Goal: Information Seeking & Learning: Find specific fact

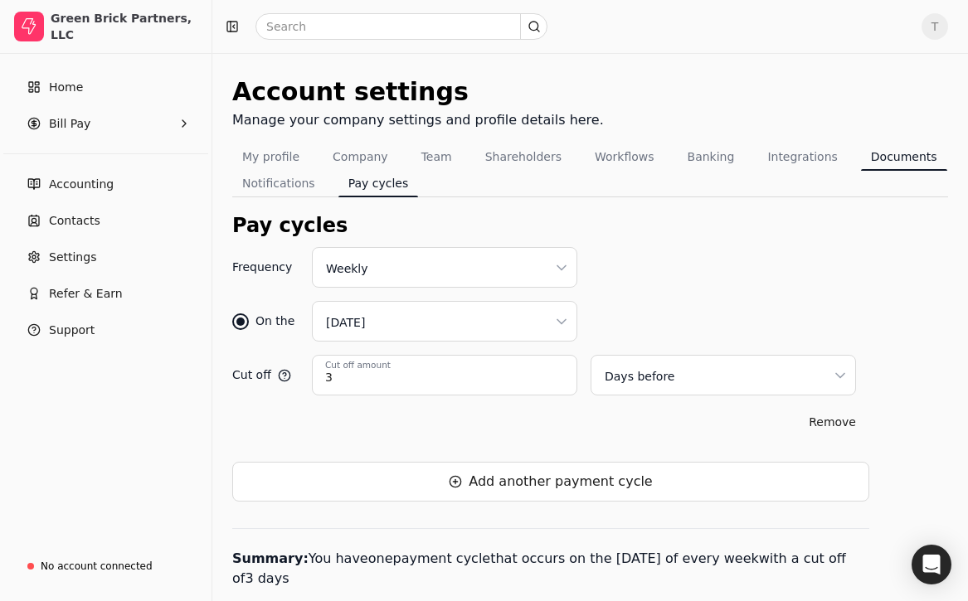
scroll to position [34, 0]
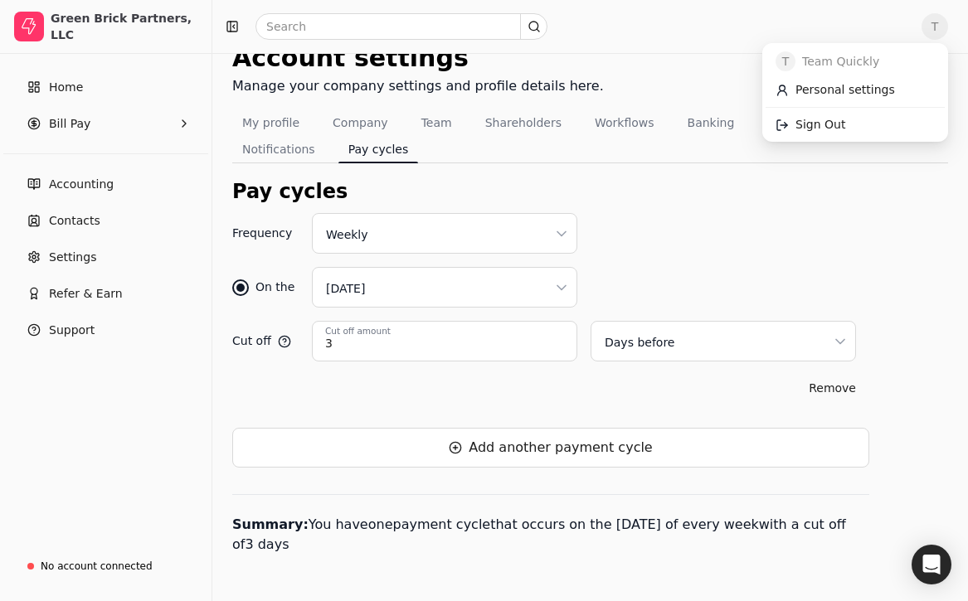
click at [932, 31] on span "T" at bounding box center [934, 26] width 27 height 27
click at [680, 276] on div "On the Wednesday" at bounding box center [550, 287] width 637 height 41
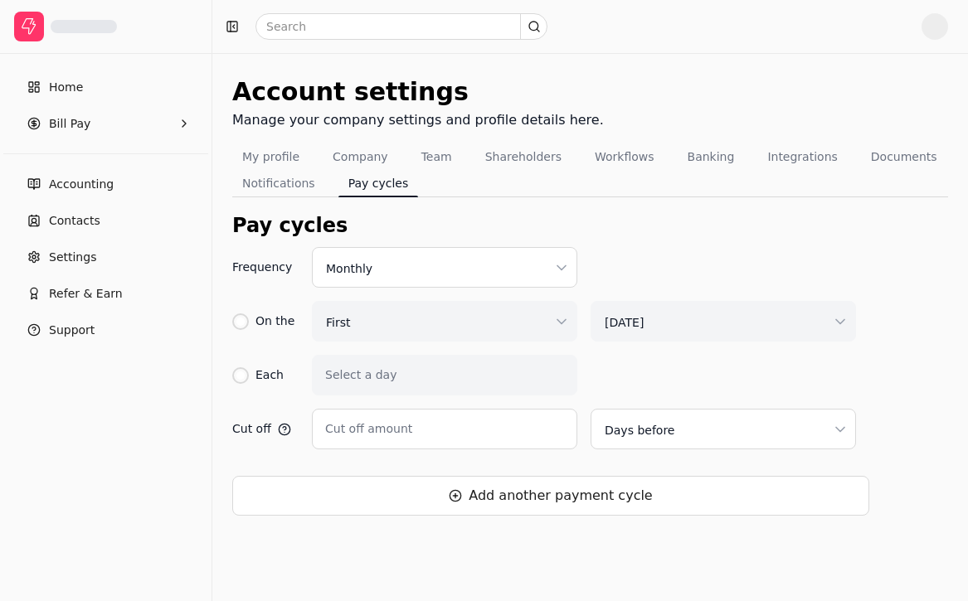
type input "3"
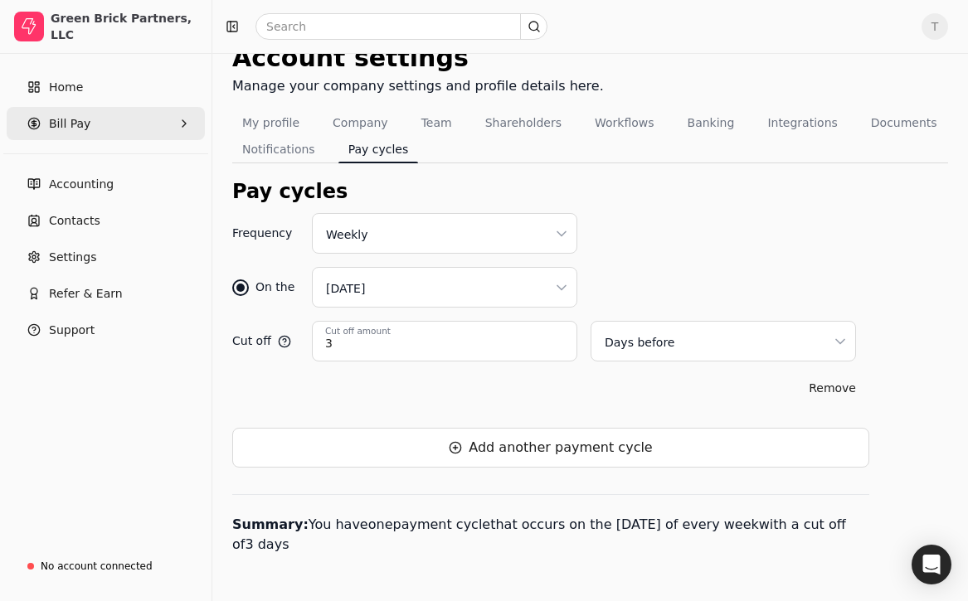
click at [138, 121] on Pay "Bill Pay" at bounding box center [106, 123] width 198 height 33
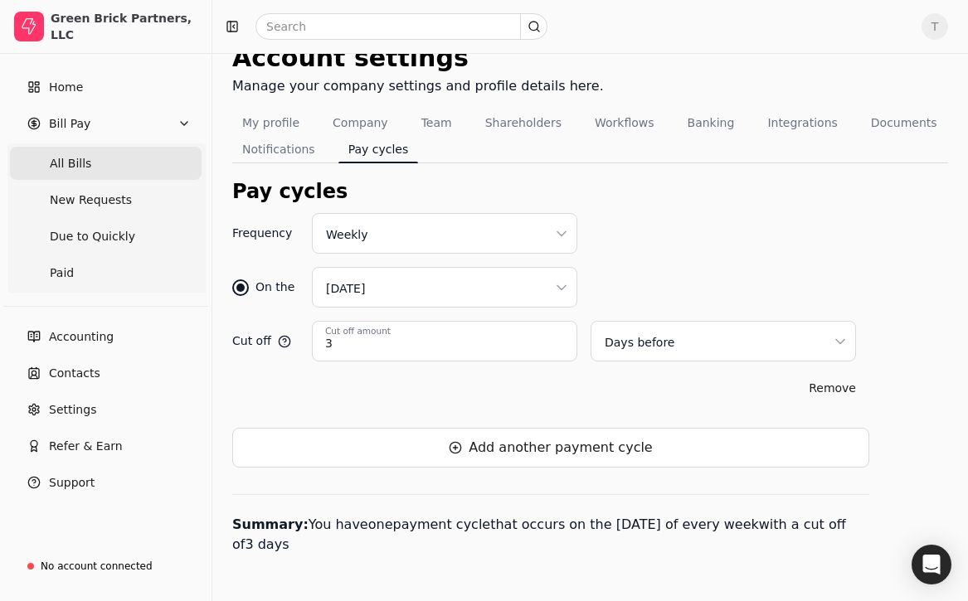
click at [130, 155] on Bills "All Bills" at bounding box center [106, 163] width 192 height 33
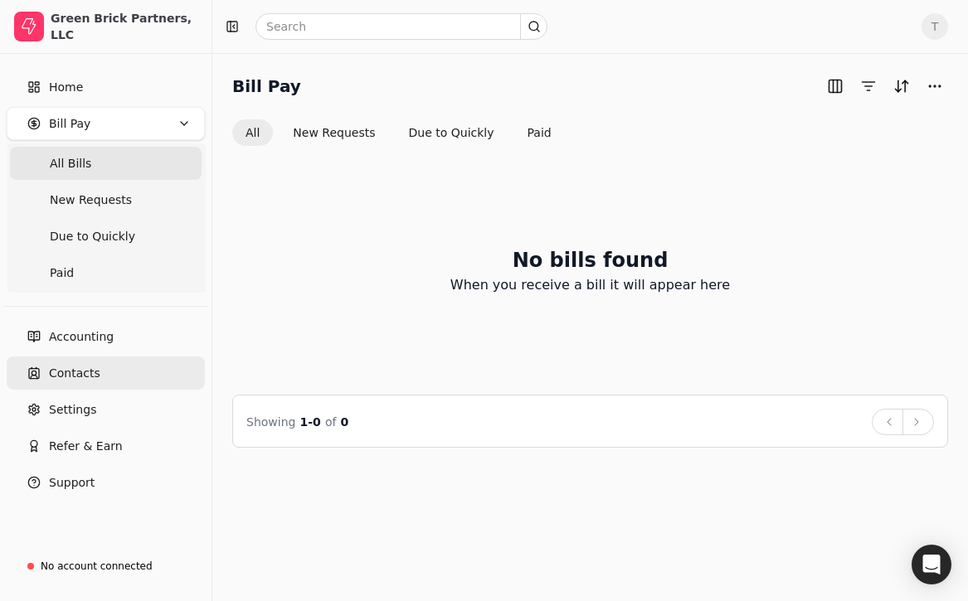
click at [83, 369] on span "Contacts" at bounding box center [74, 373] width 51 height 17
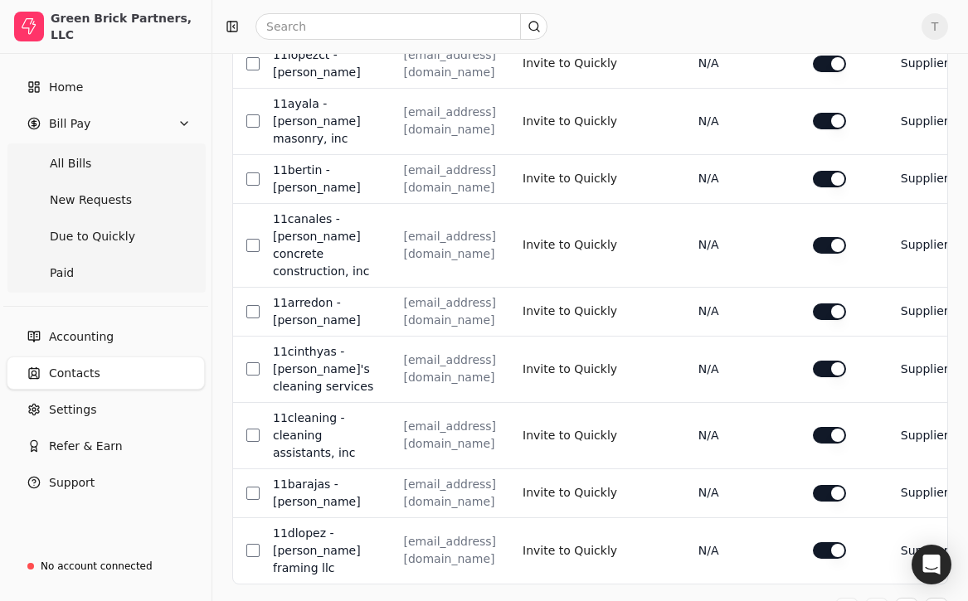
scroll to position [910, 0]
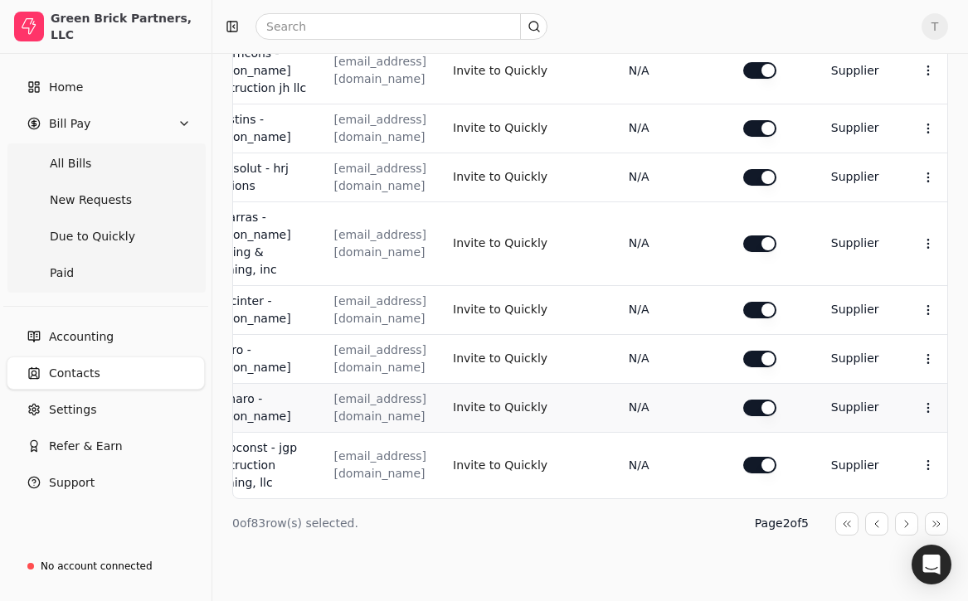
scroll to position [0, 196]
click at [928, 462] on icon at bounding box center [927, 464] width 13 height 13
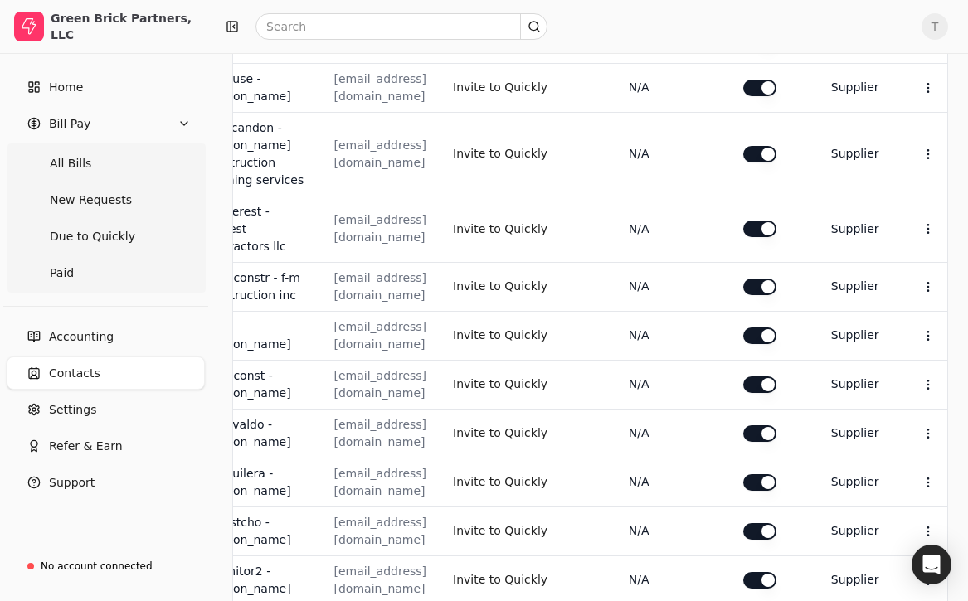
scroll to position [0, 0]
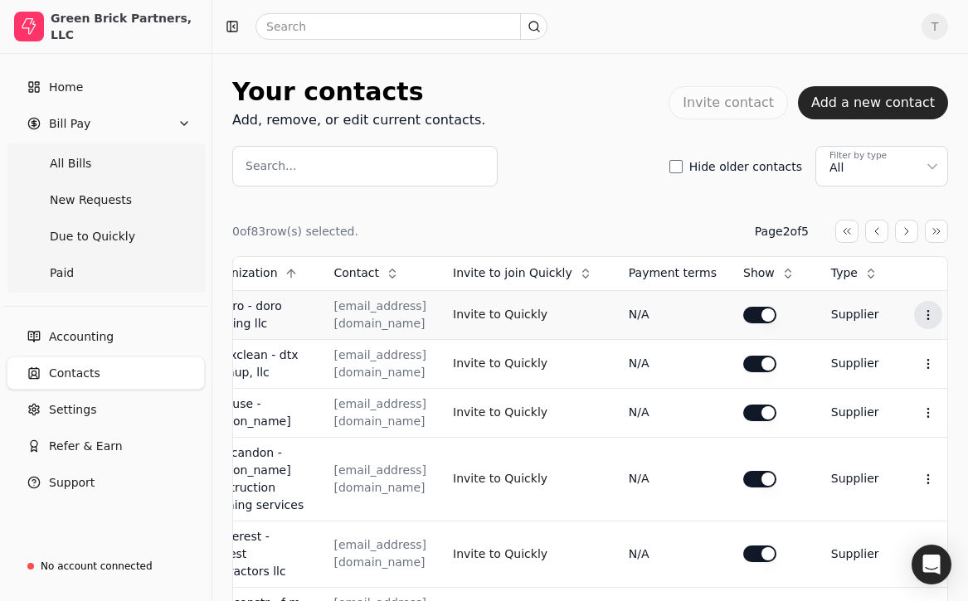
click at [938, 315] on button "Context Menu Button" at bounding box center [928, 315] width 28 height 28
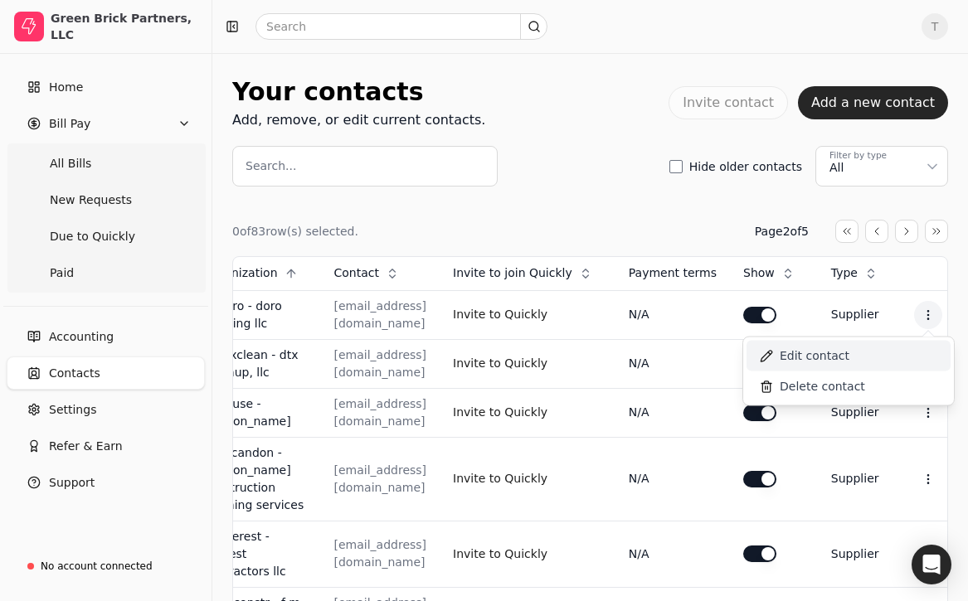
click at [880, 354] on li "Edit contact" at bounding box center [848, 356] width 204 height 31
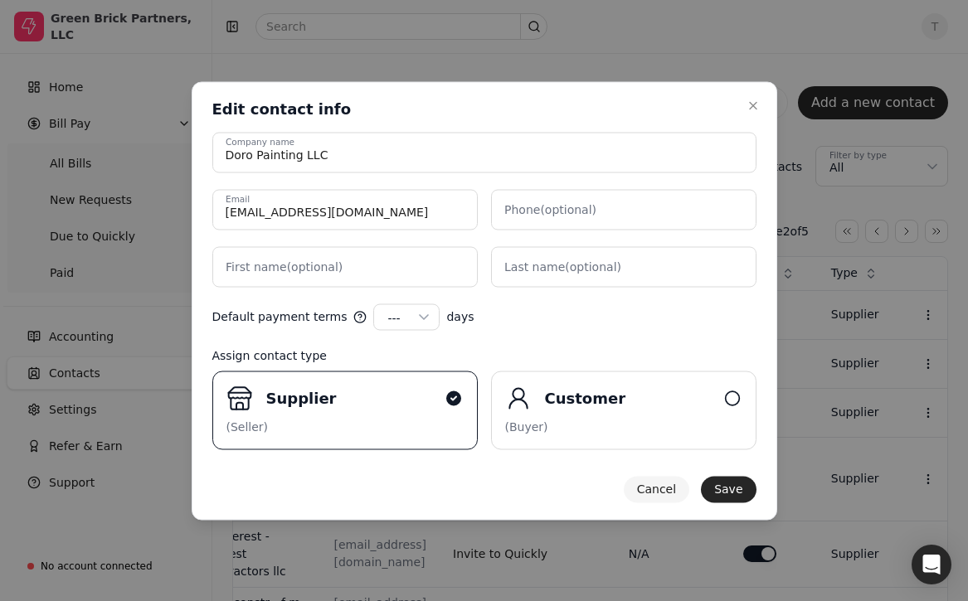
click at [675, 487] on button "Cancel" at bounding box center [655, 489] width 65 height 27
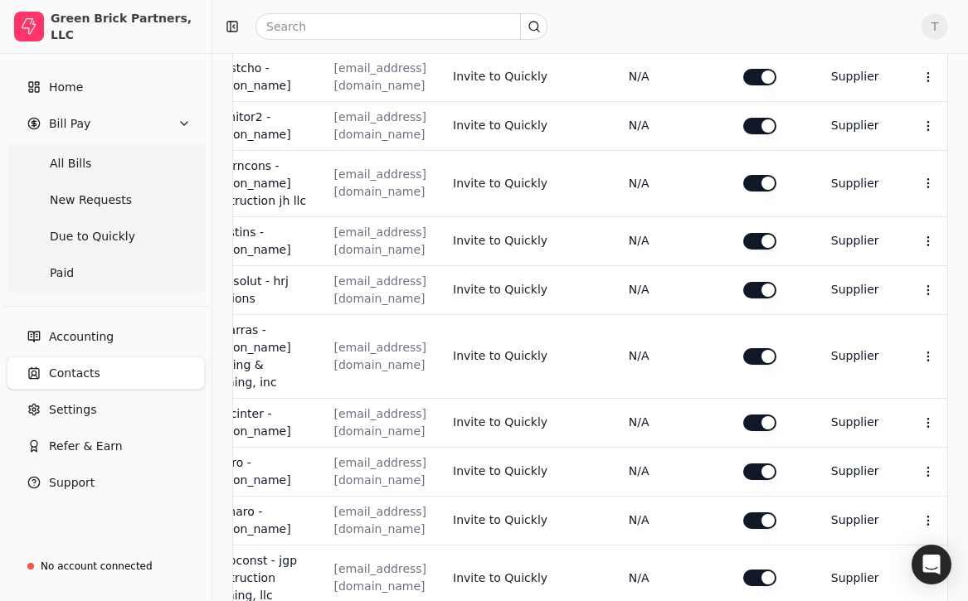
scroll to position [892, 0]
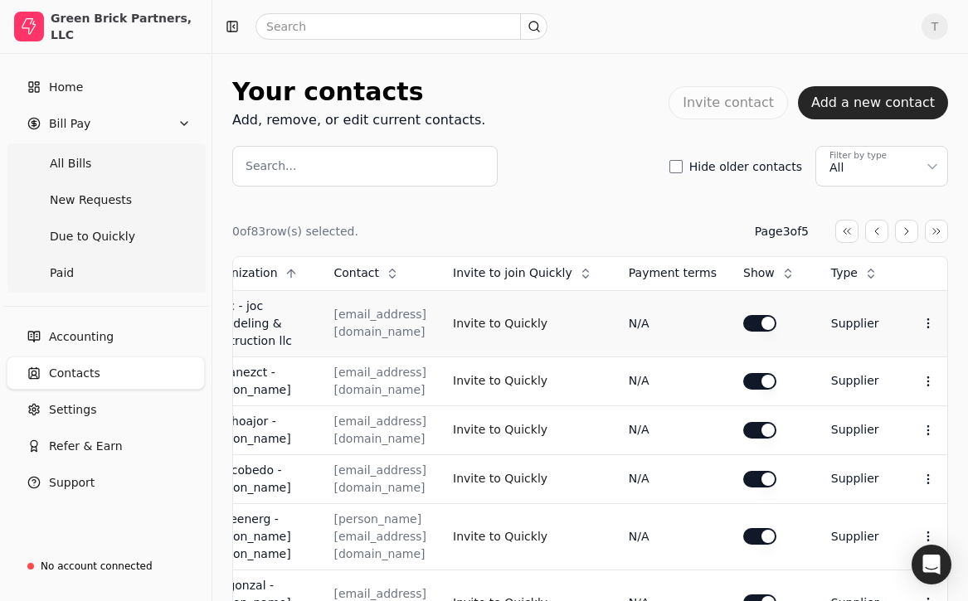
scroll to position [0, 161]
click at [930, 323] on icon at bounding box center [927, 323] width 13 height 13
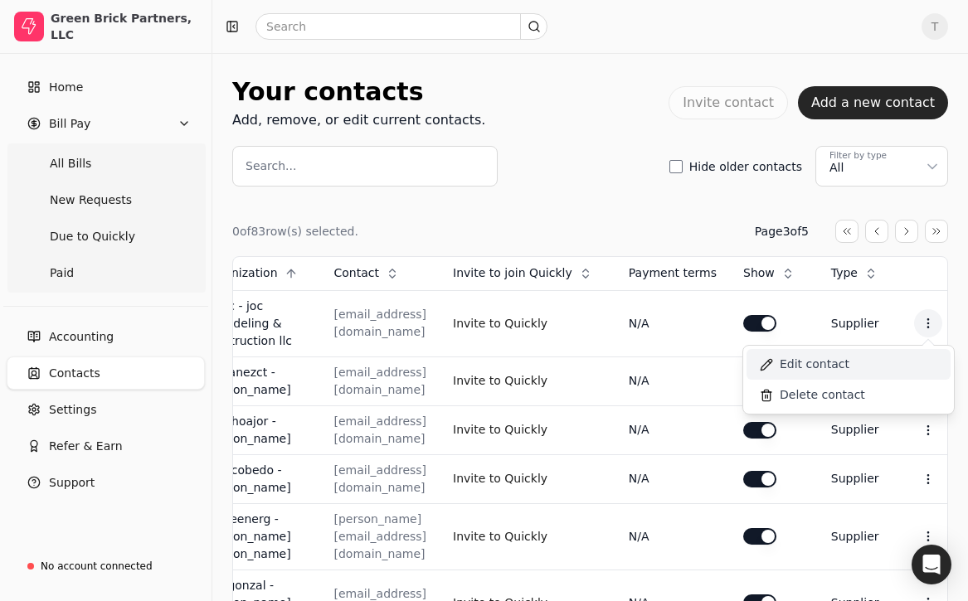
click at [893, 361] on li "Edit contact" at bounding box center [848, 364] width 204 height 31
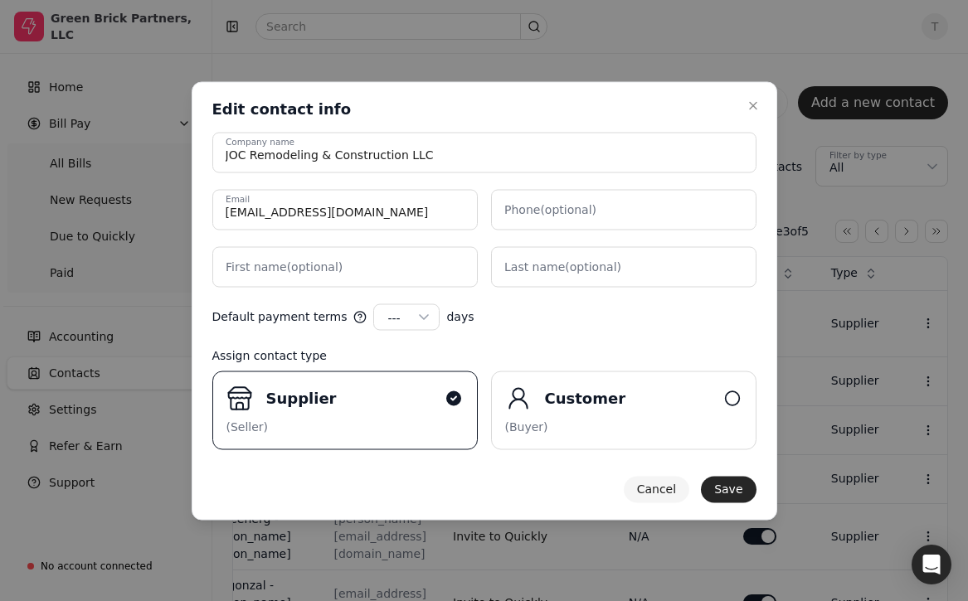
click at [662, 495] on button "Cancel" at bounding box center [655, 489] width 65 height 27
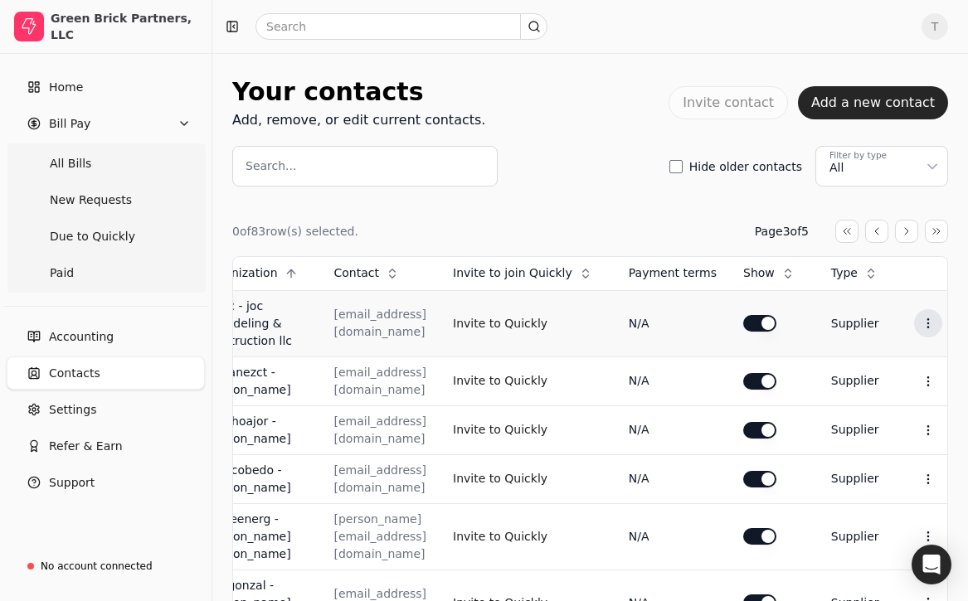
click at [926, 324] on icon at bounding box center [927, 323] width 13 height 13
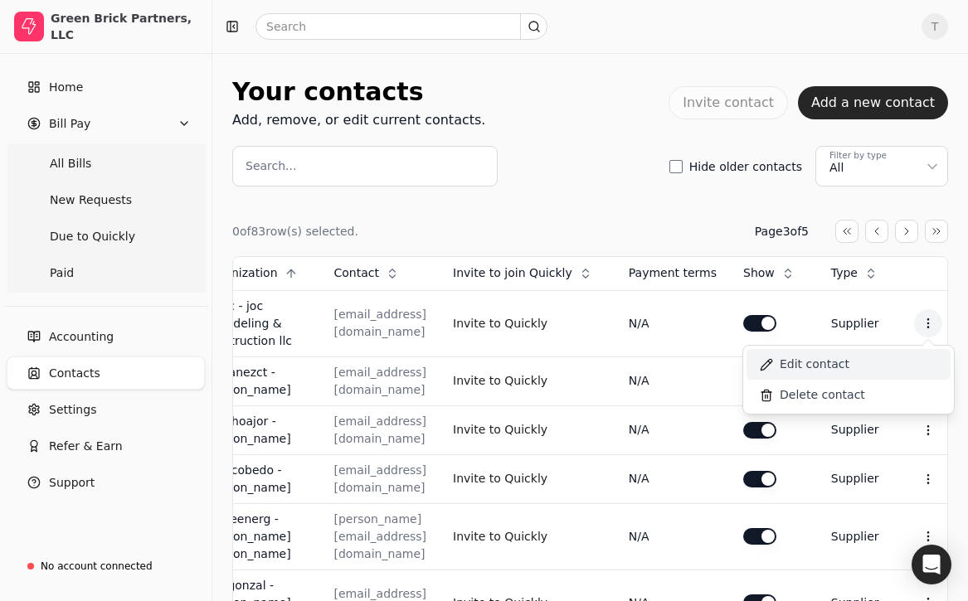
click at [900, 361] on li "Edit contact" at bounding box center [848, 364] width 204 height 31
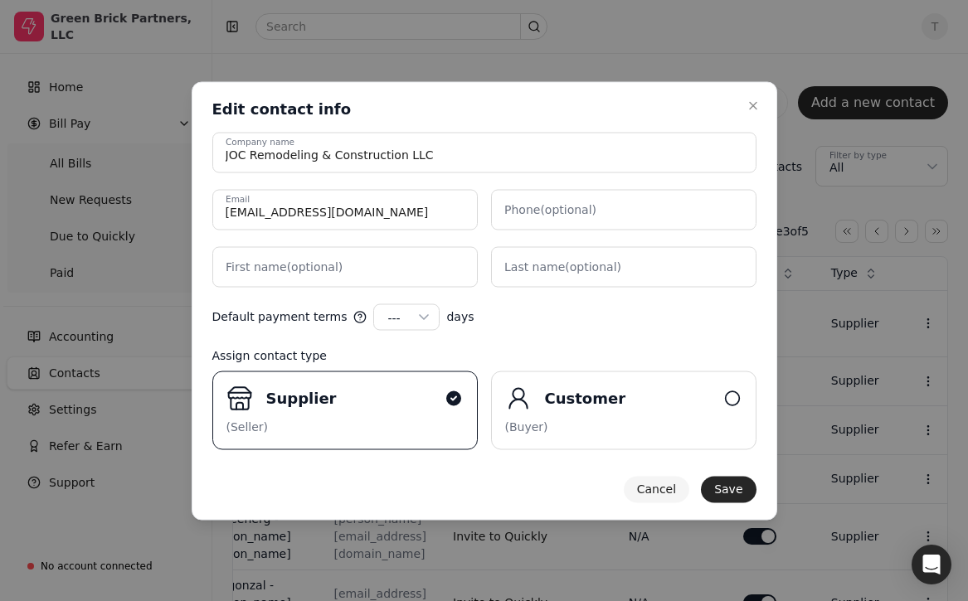
click at [663, 498] on button "Cancel" at bounding box center [655, 489] width 65 height 27
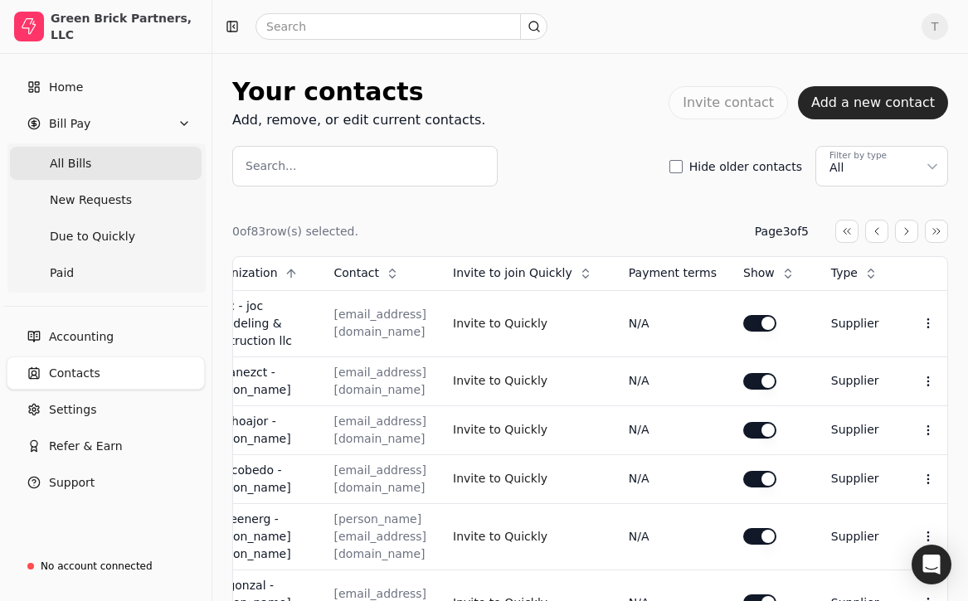
click at [105, 163] on Bills "All Bills" at bounding box center [106, 163] width 192 height 33
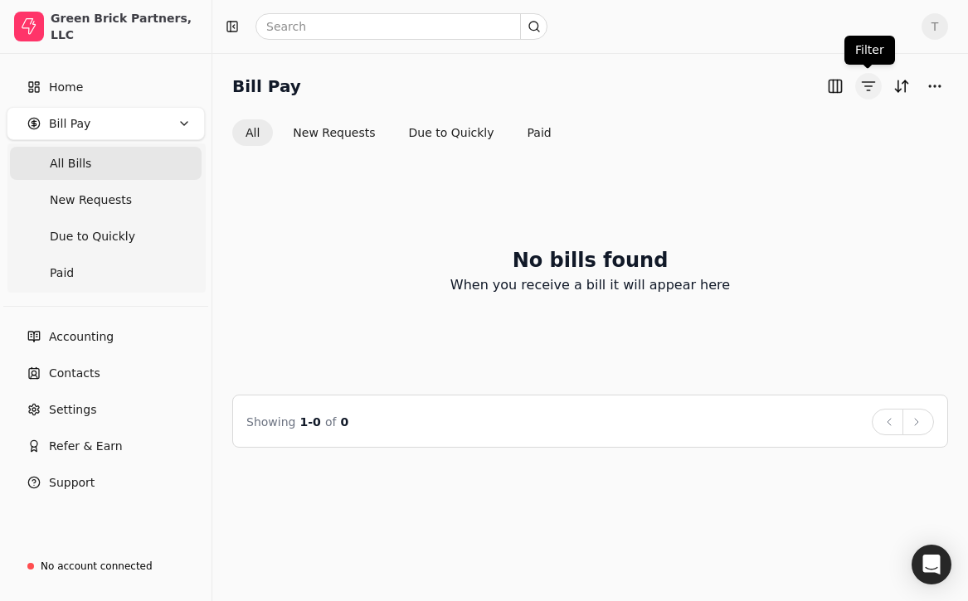
click at [873, 84] on button "button" at bounding box center [868, 86] width 27 height 27
click at [904, 94] on button "Sort" at bounding box center [901, 86] width 27 height 27
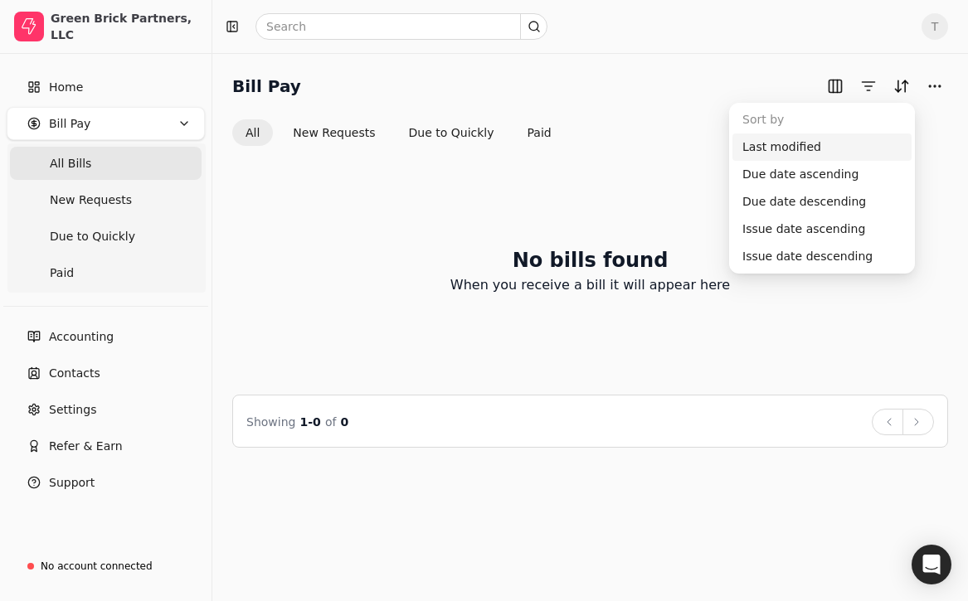
click at [128, 167] on Bills "All Bills" at bounding box center [106, 163] width 192 height 33
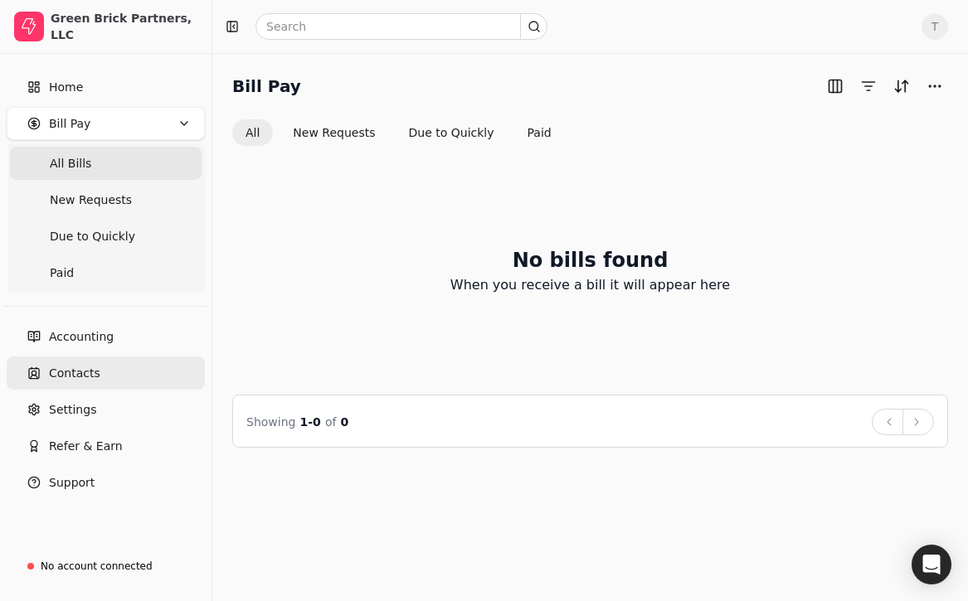
click at [106, 370] on link "Contacts" at bounding box center [106, 373] width 198 height 33
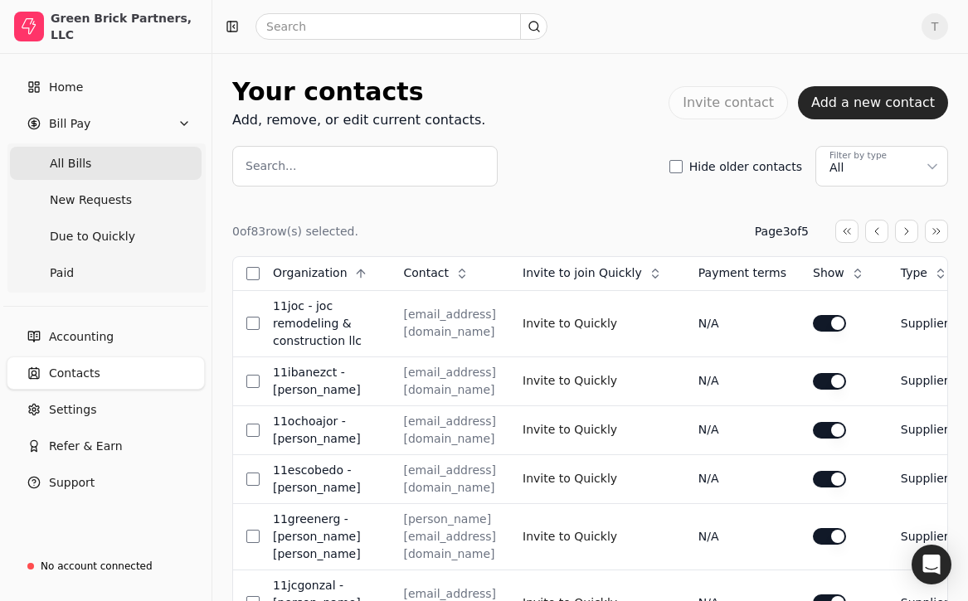
click at [114, 159] on Bills "All Bills" at bounding box center [106, 163] width 192 height 33
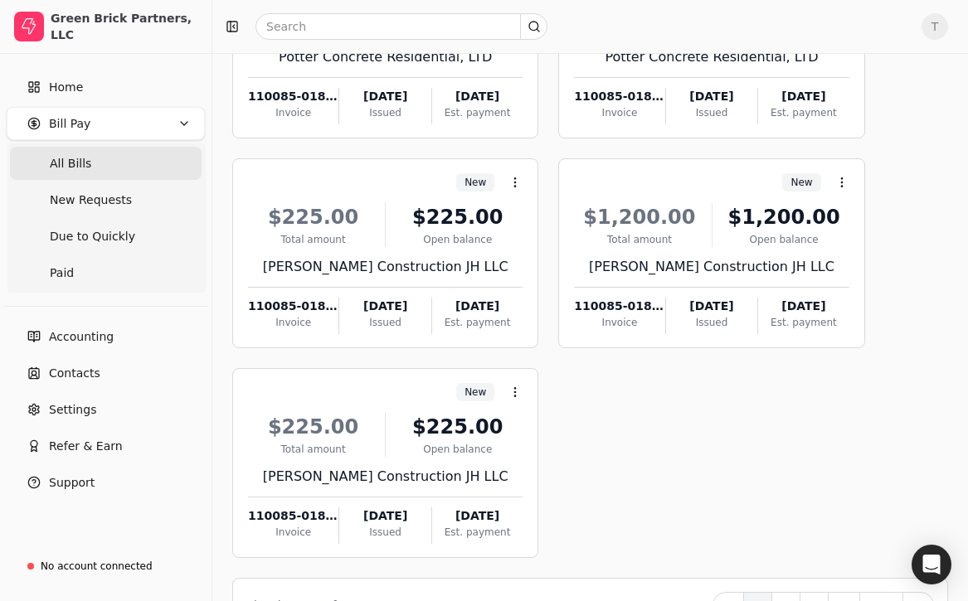
scroll to position [686, 0]
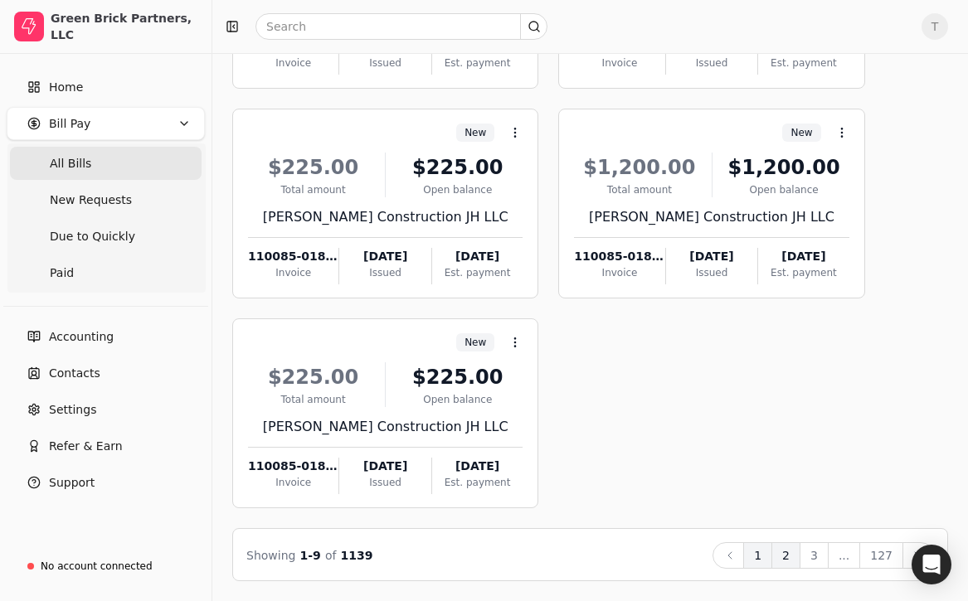
click at [793, 552] on button "2" at bounding box center [785, 555] width 29 height 27
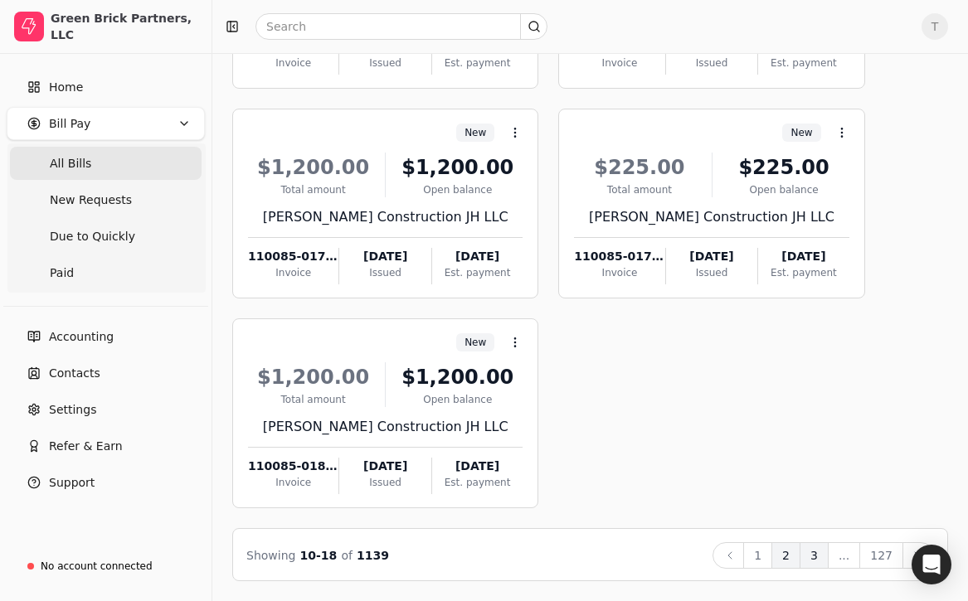
click at [828, 555] on button "3" at bounding box center [813, 555] width 29 height 27
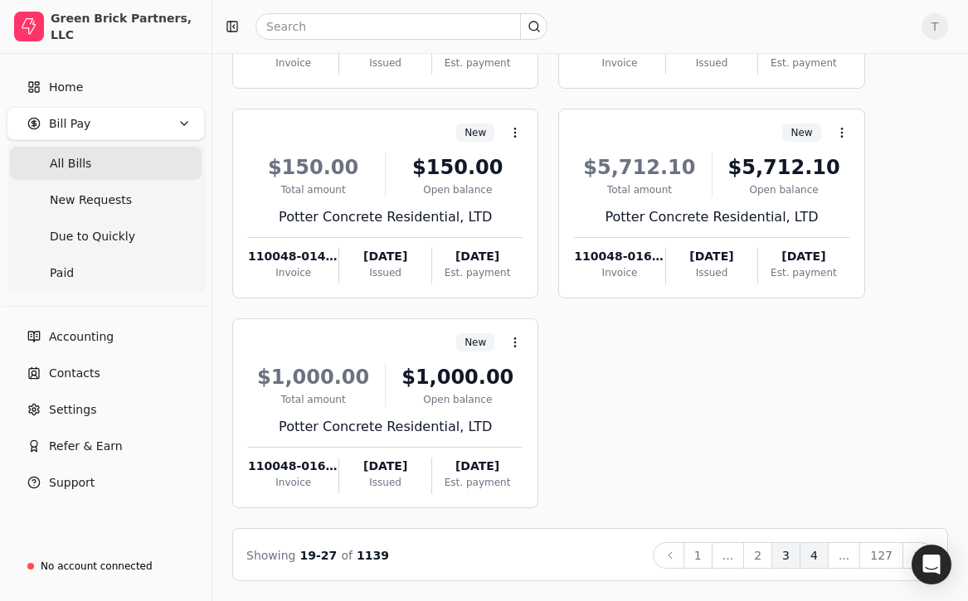
click at [816, 552] on button "4" at bounding box center [813, 555] width 29 height 27
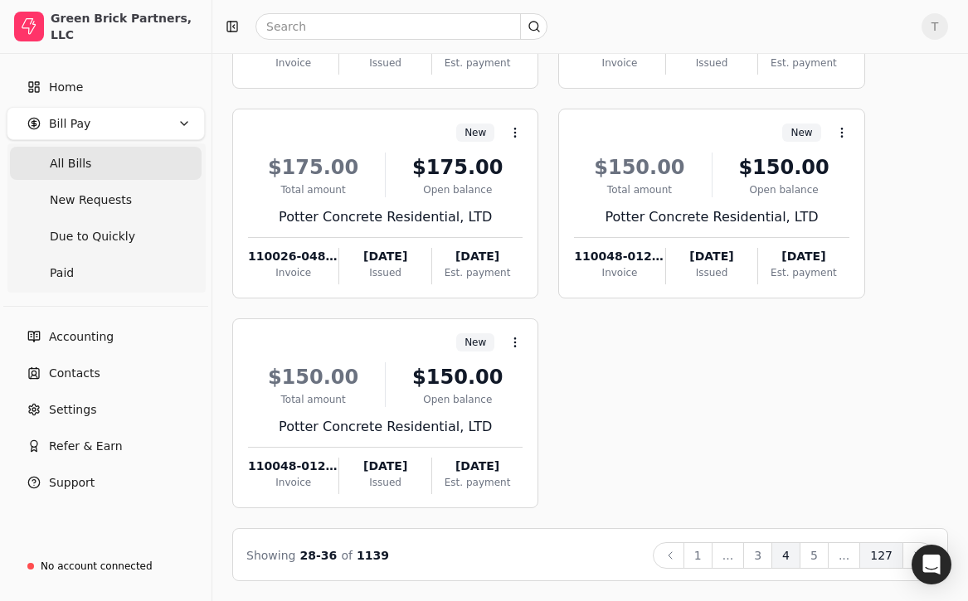
click at [878, 558] on button "127" at bounding box center [881, 555] width 44 height 27
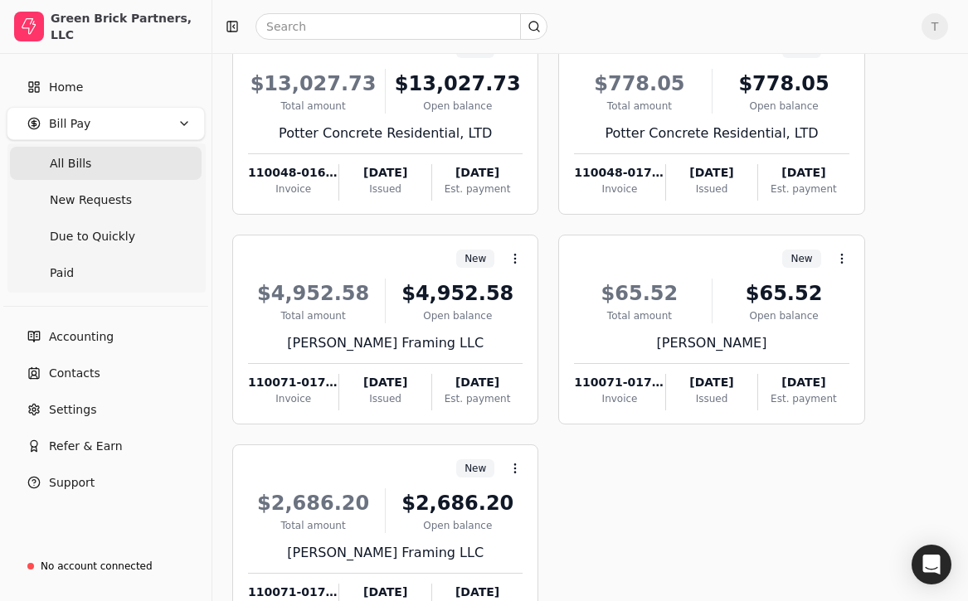
scroll to position [267, 0]
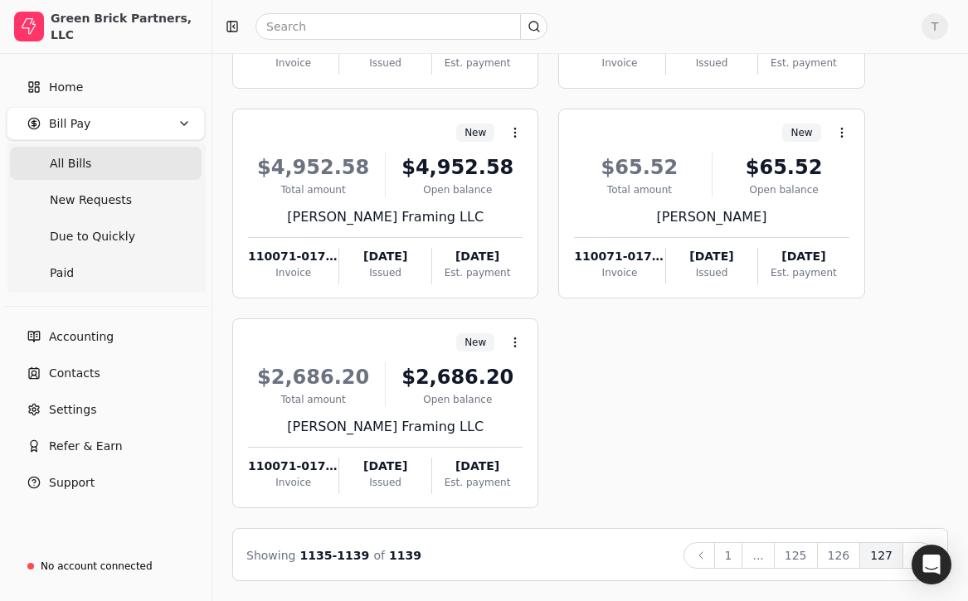
click at [798, 404] on div "New Context Menu Button $13,027.73 Total amount $13,027.73 Open balance Potter …" at bounding box center [590, 203] width 716 height 609
click at [842, 556] on button "126" at bounding box center [839, 555] width 44 height 27
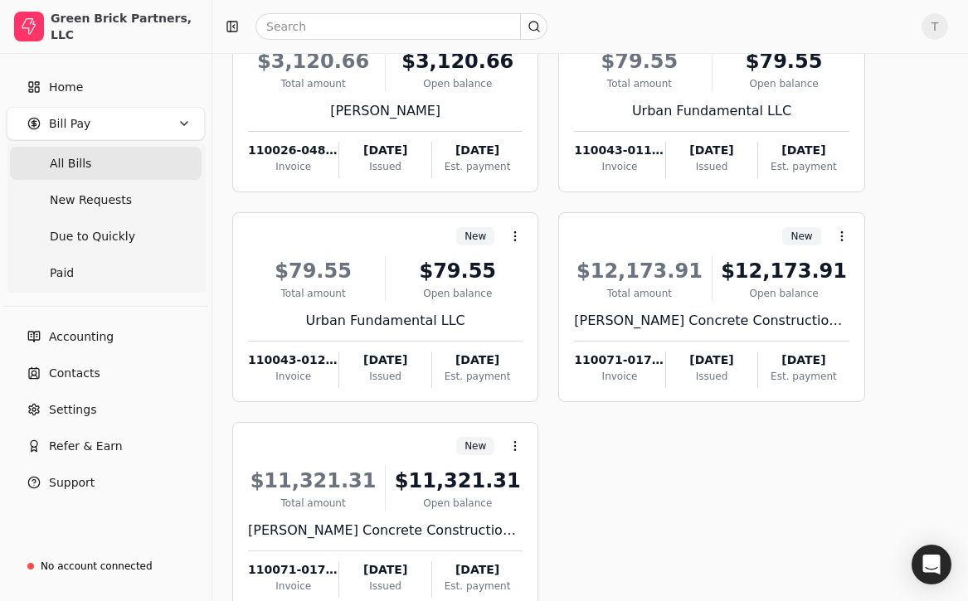
scroll to position [686, 0]
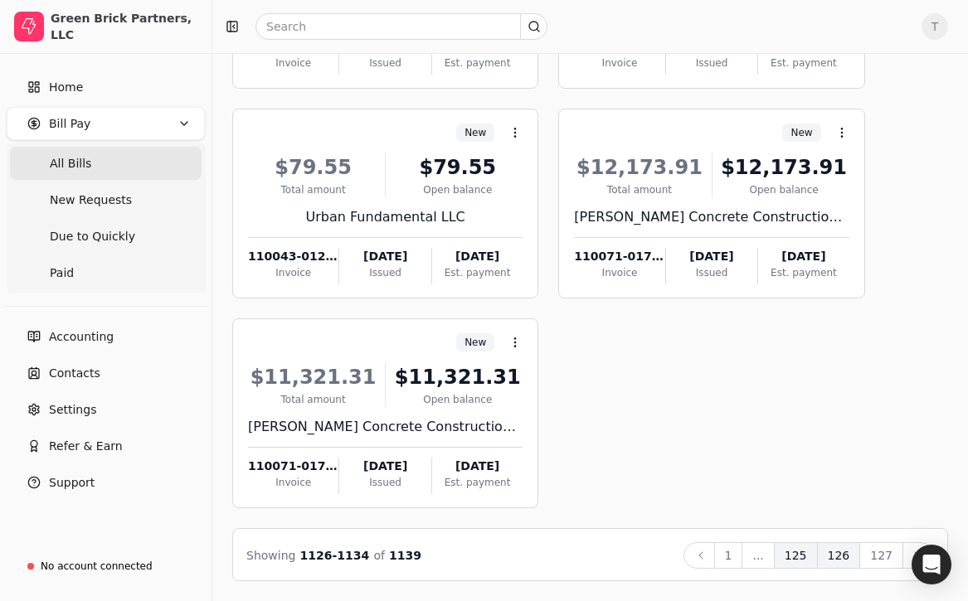
click at [812, 556] on button "125" at bounding box center [796, 555] width 44 height 27
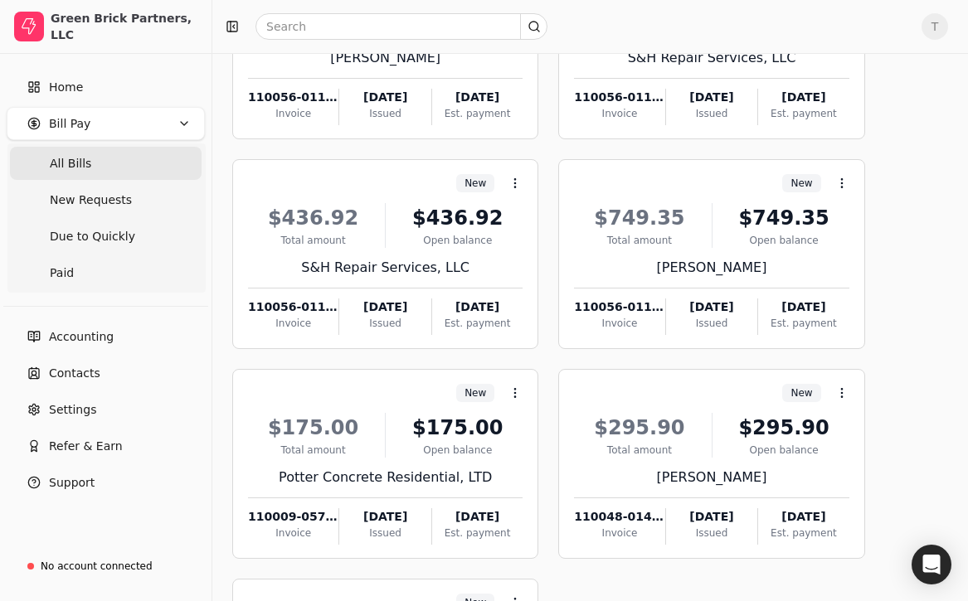
scroll to position [432, 0]
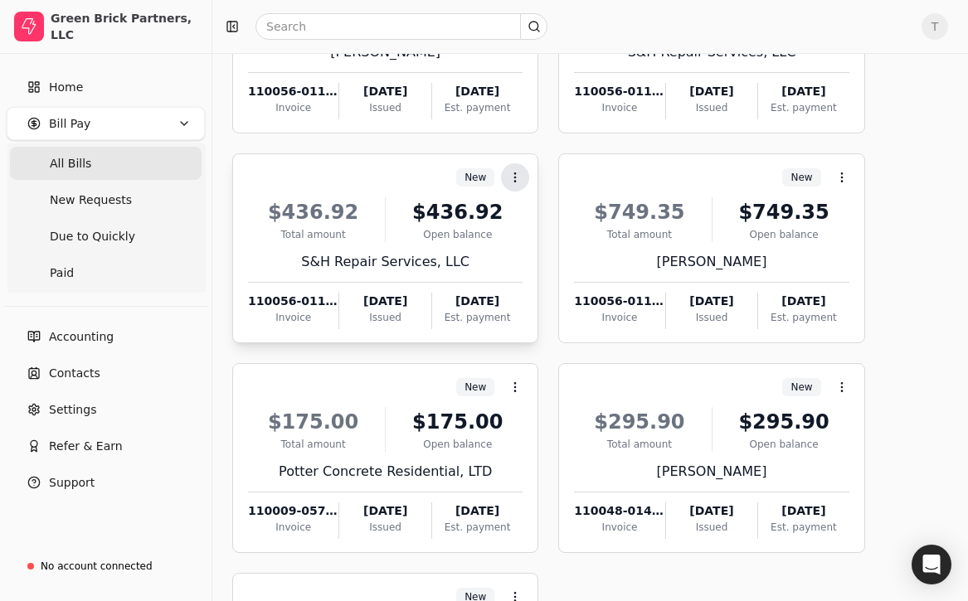
click at [517, 183] on icon at bounding box center [514, 177] width 13 height 13
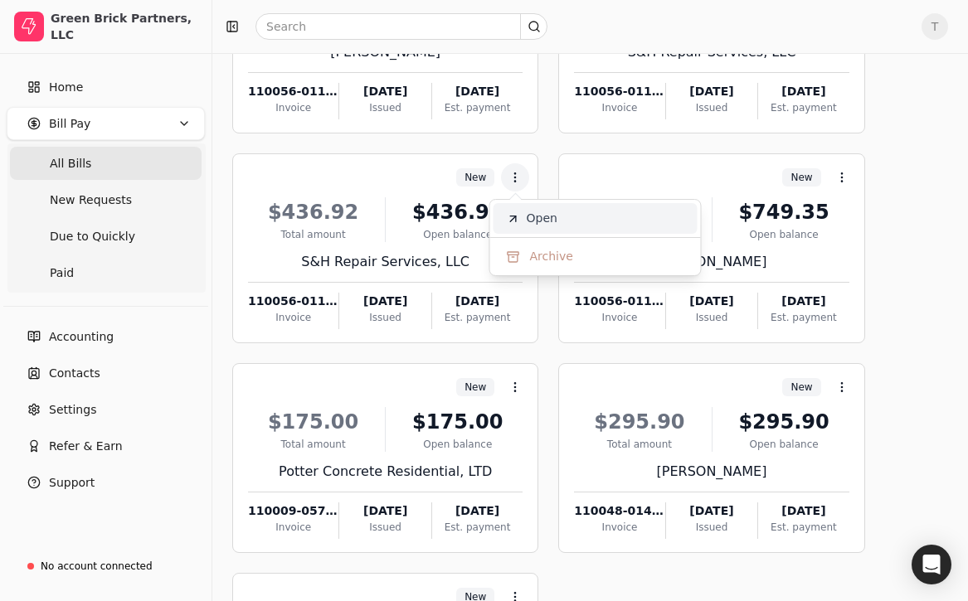
click at [525, 211] on li "Open" at bounding box center [595, 218] width 204 height 31
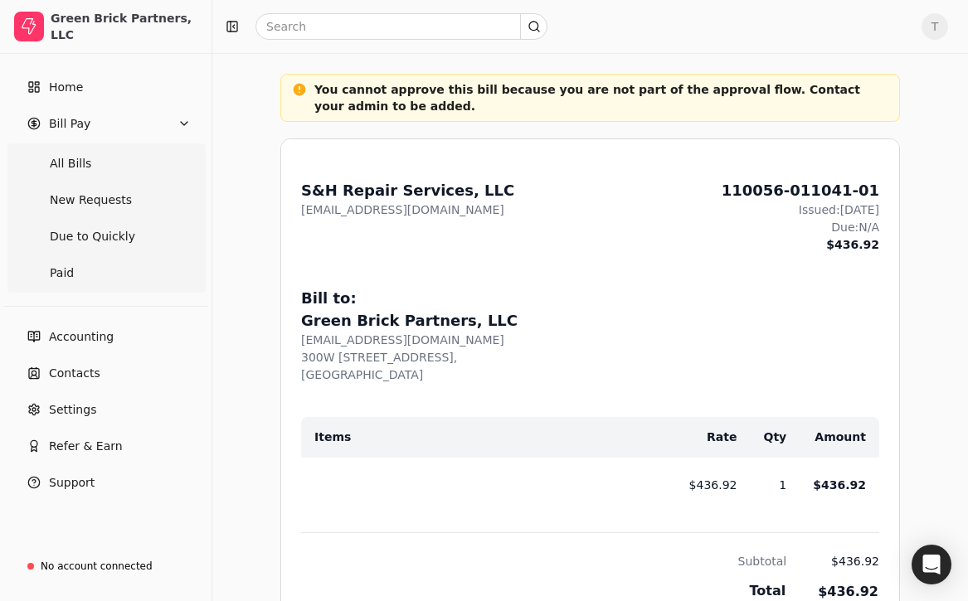
scroll to position [623, 0]
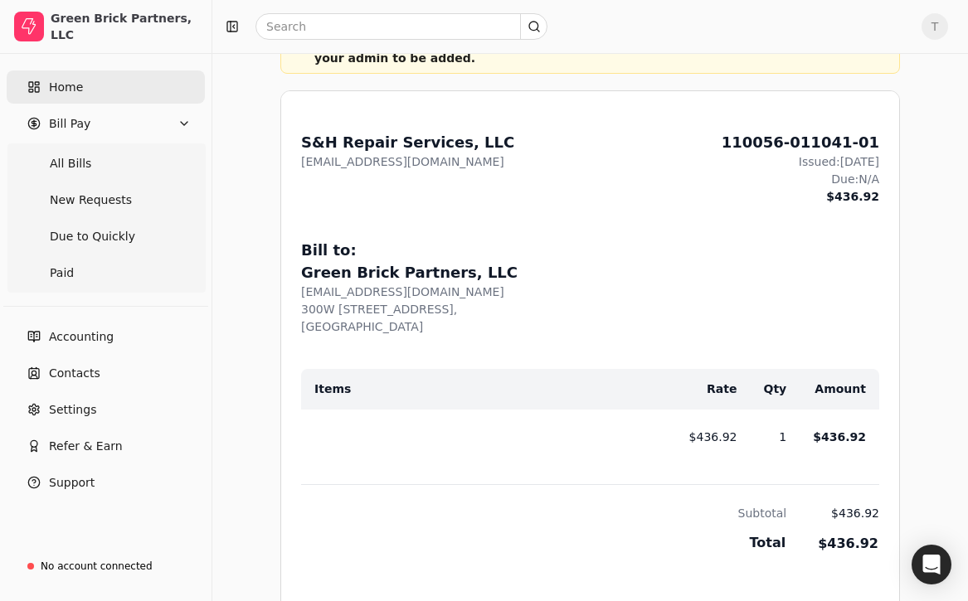
scroll to position [432, 0]
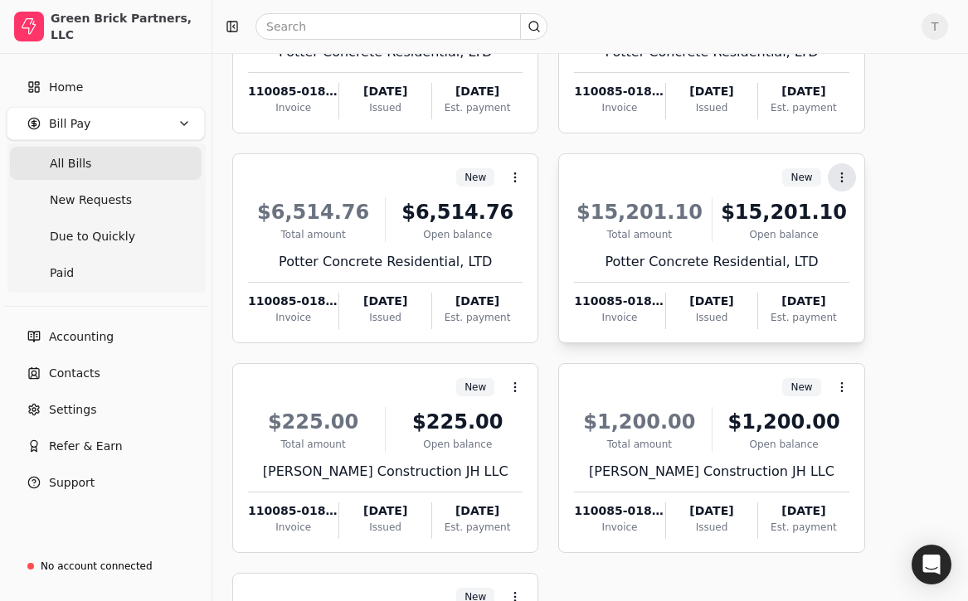
click at [846, 181] on icon at bounding box center [841, 177] width 13 height 13
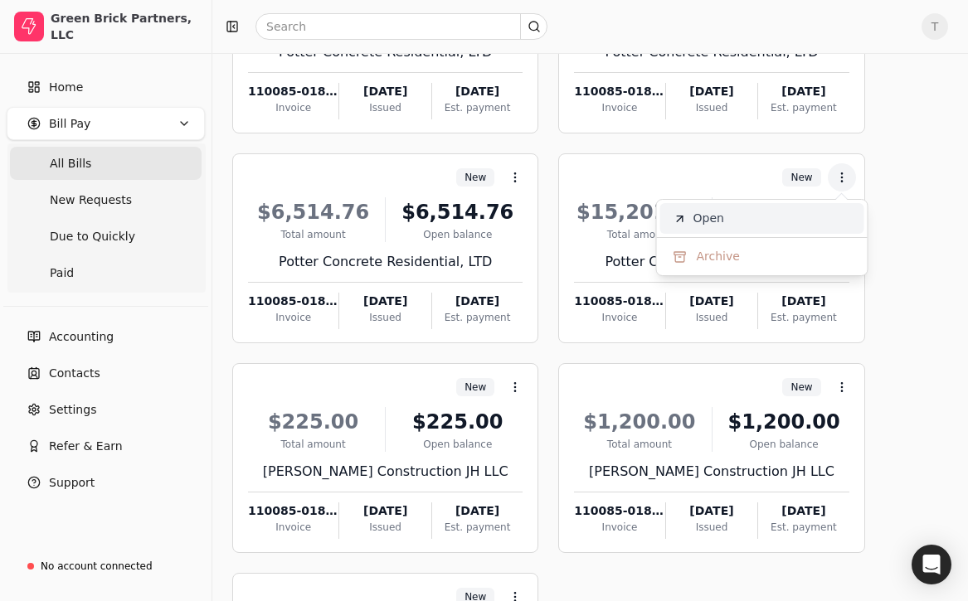
click at [830, 224] on li "Open" at bounding box center [762, 218] width 204 height 31
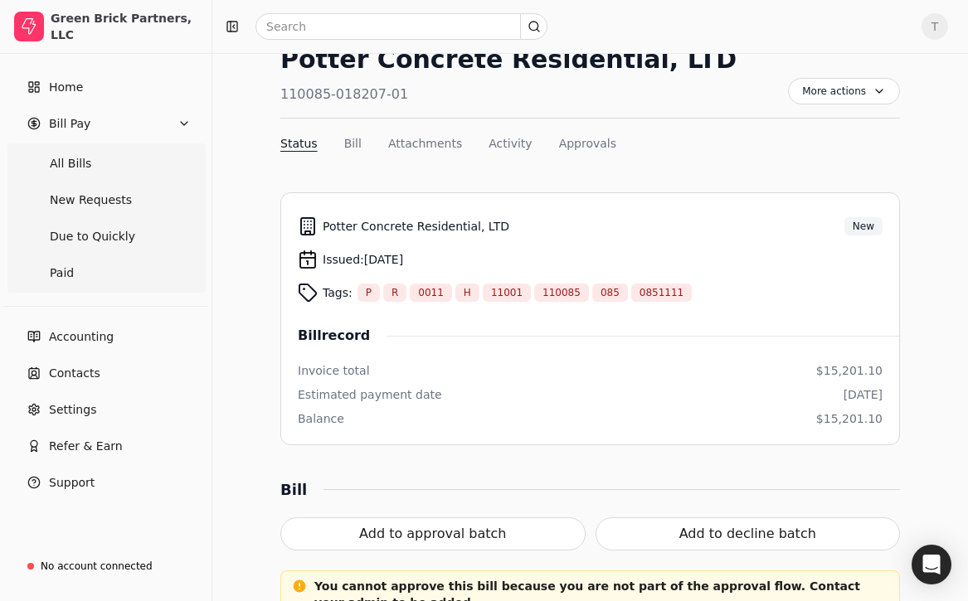
scroll to position [64, 0]
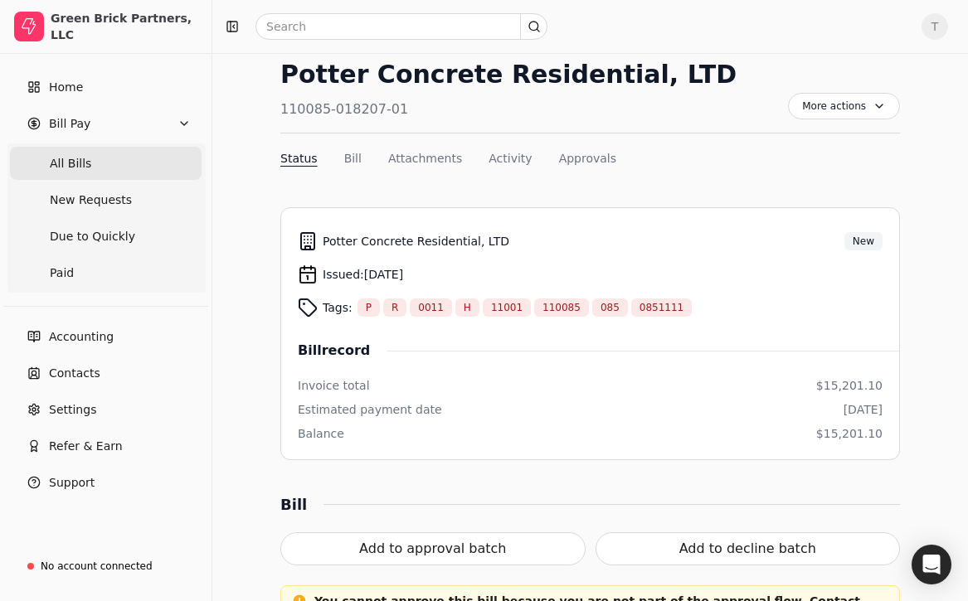
click at [100, 163] on Bills "All Bills" at bounding box center [106, 163] width 192 height 33
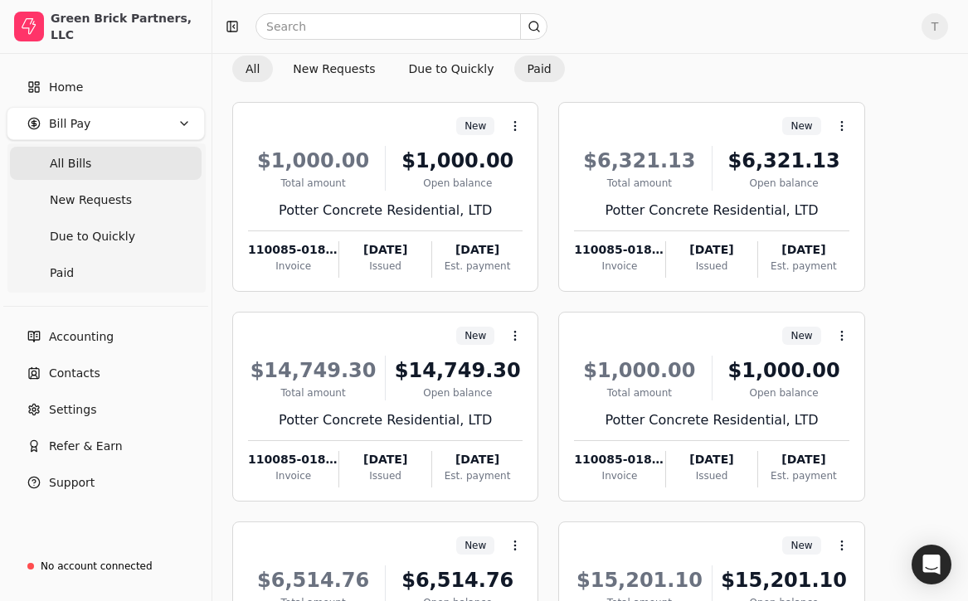
click at [527, 65] on button "Paid" at bounding box center [539, 69] width 51 height 27
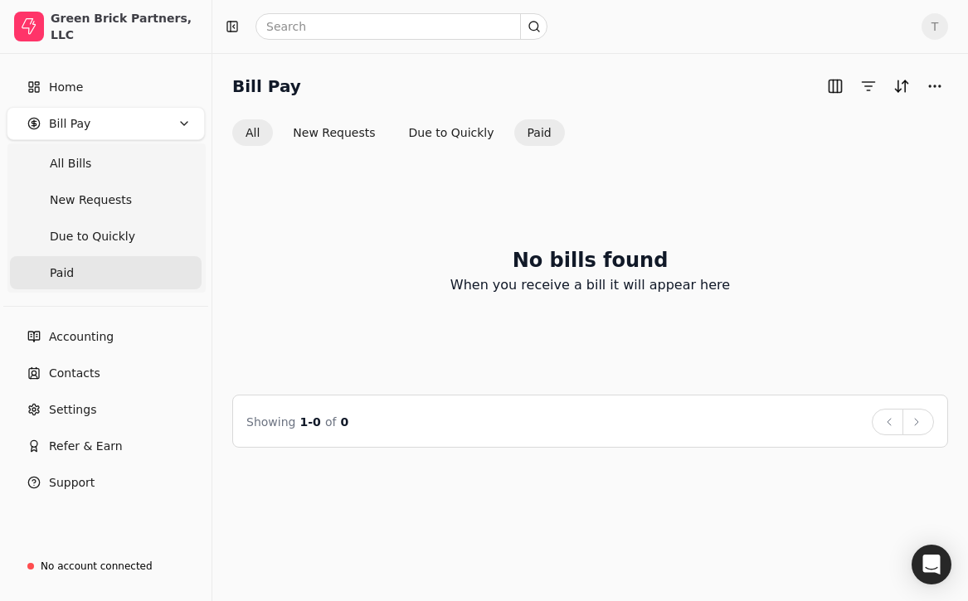
click at [255, 135] on button "All" at bounding box center [252, 132] width 41 height 27
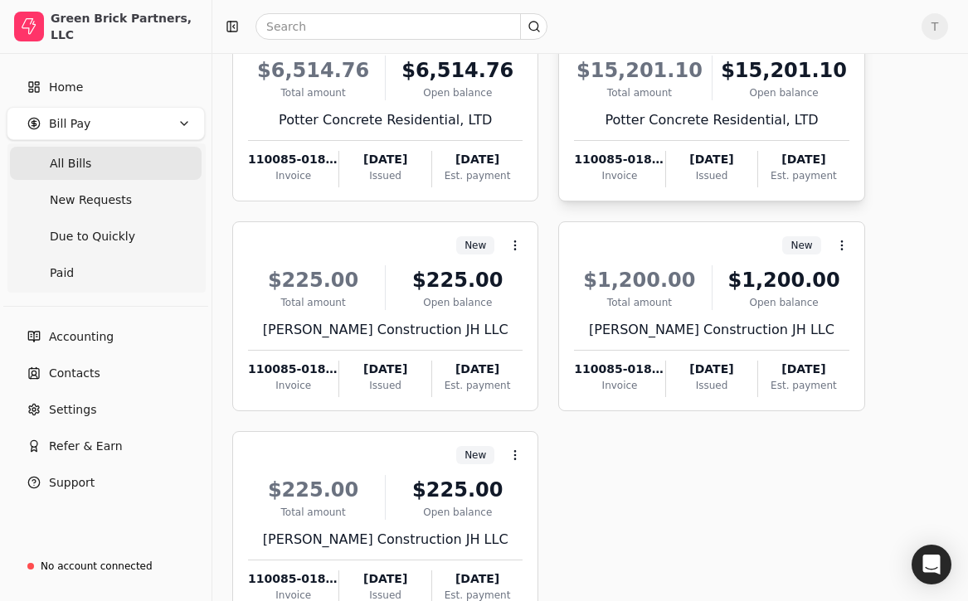
scroll to position [686, 0]
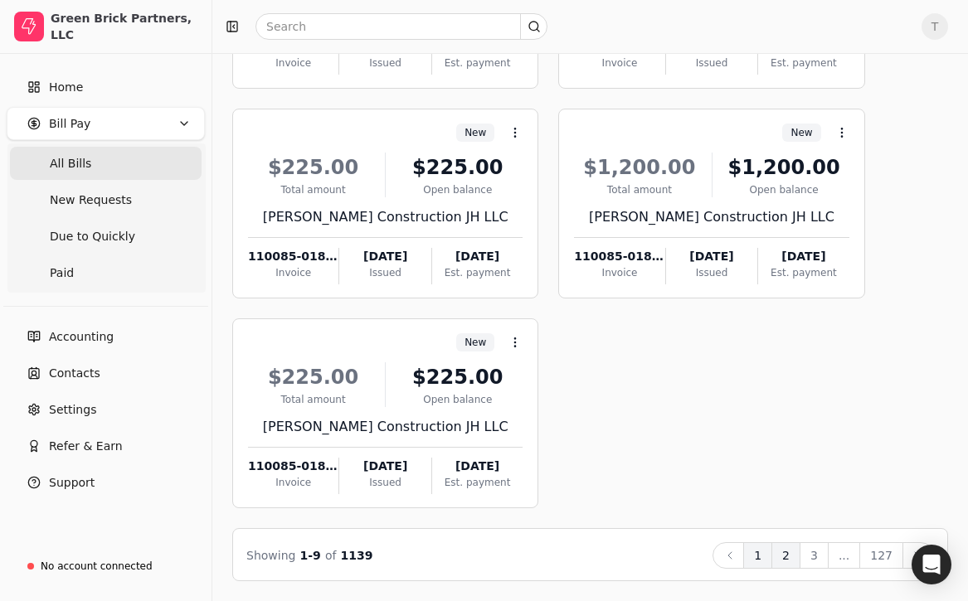
click at [792, 551] on button "2" at bounding box center [785, 555] width 29 height 27
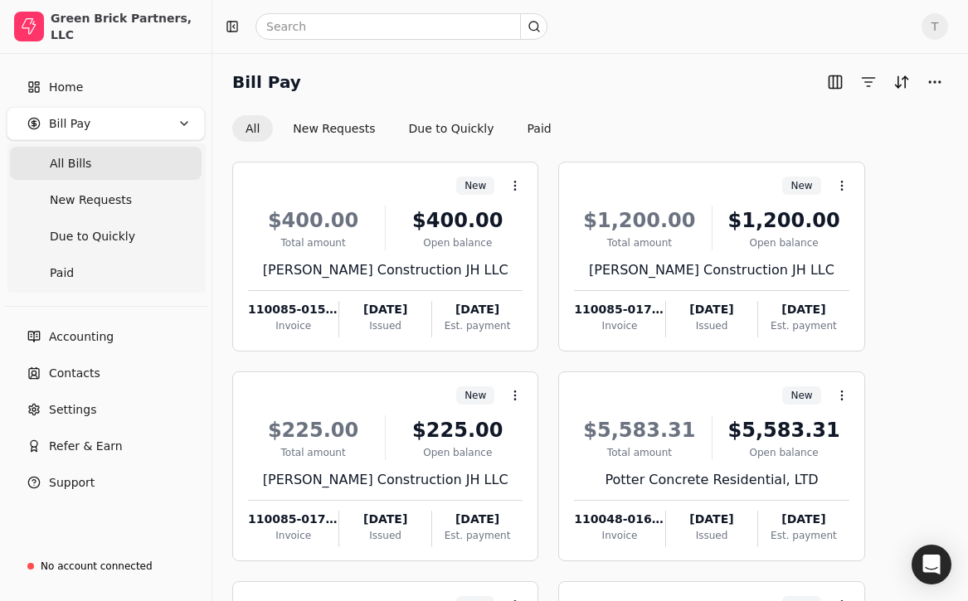
scroll to position [0, 0]
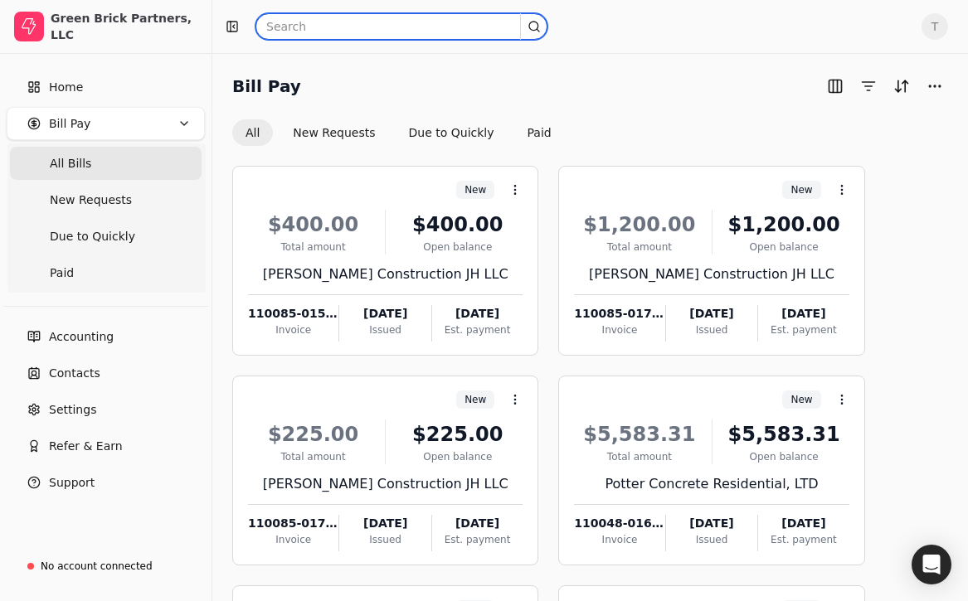
click at [403, 30] on input "text" at bounding box center [401, 26] width 292 height 27
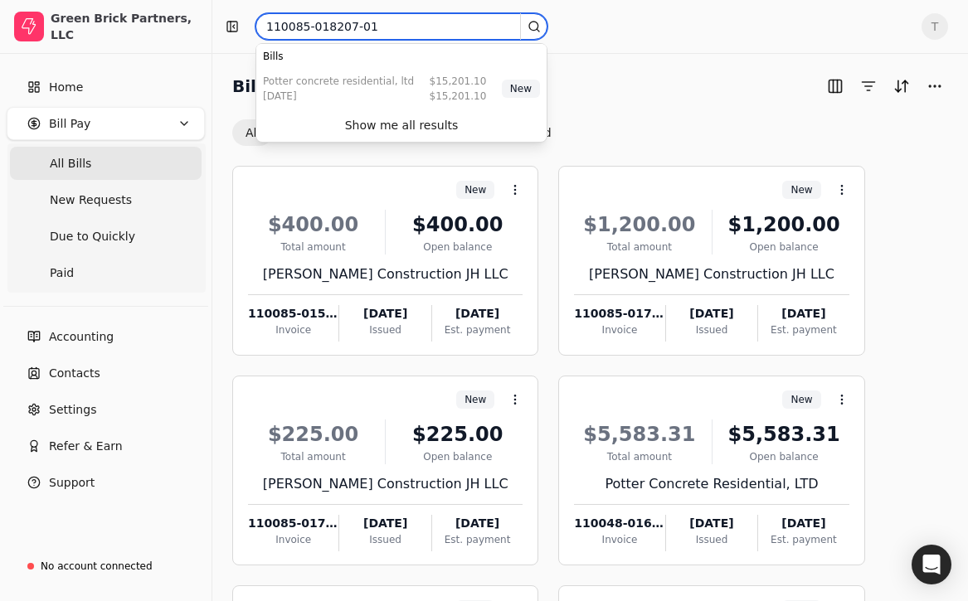
type input "110085-018207-01"
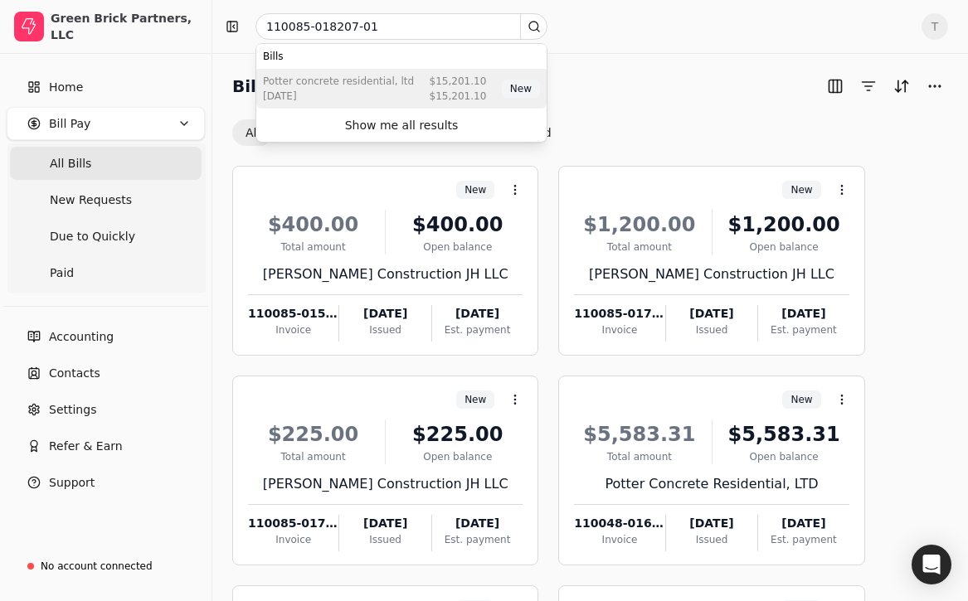
click at [424, 99] on div "Potter Concrete Residential, LTD Aug 07 2025 $15,201.10 $15,201.10 New" at bounding box center [401, 89] width 290 height 40
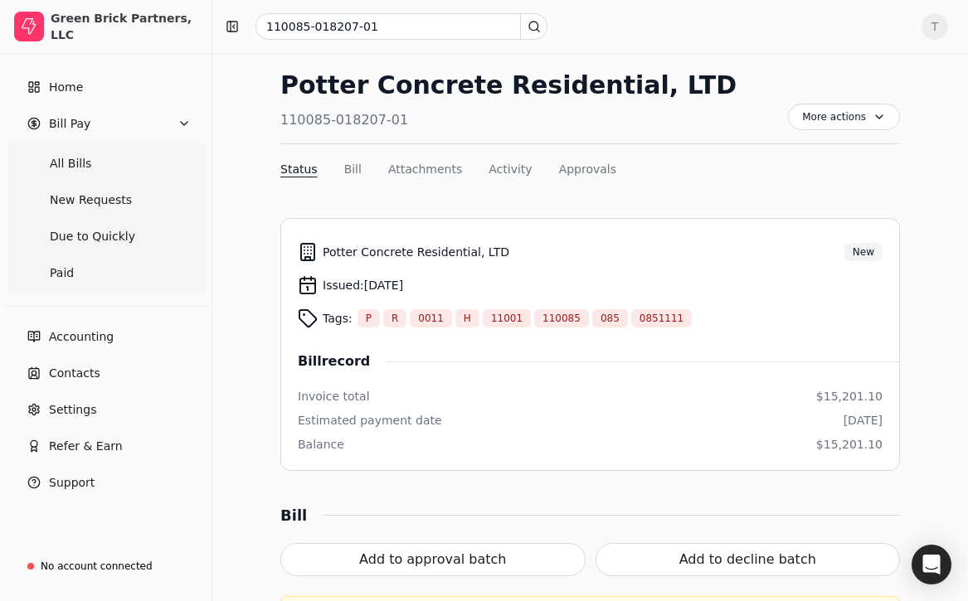
scroll to position [32, 0]
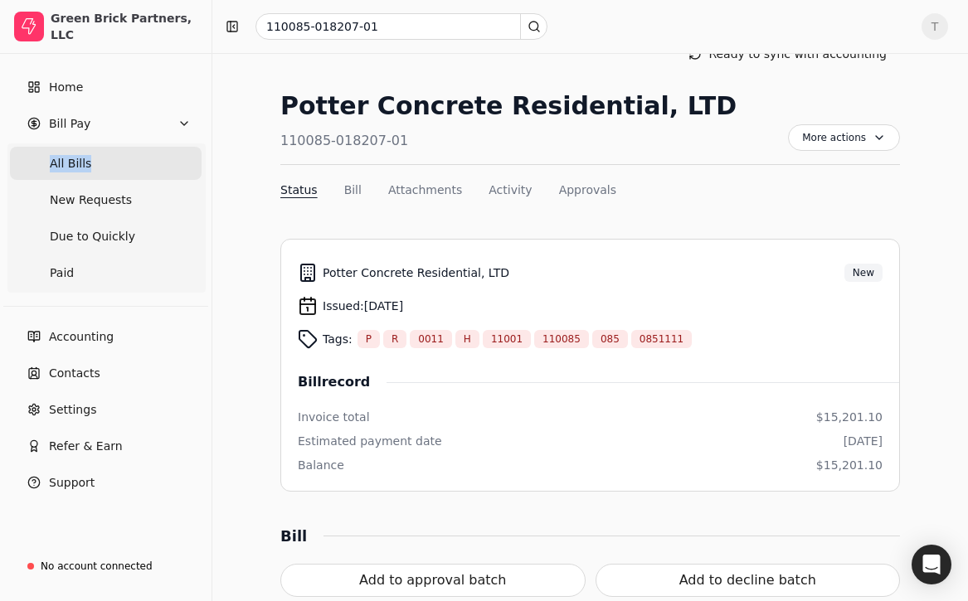
click at [113, 162] on Bills "All Bills" at bounding box center [106, 163] width 192 height 33
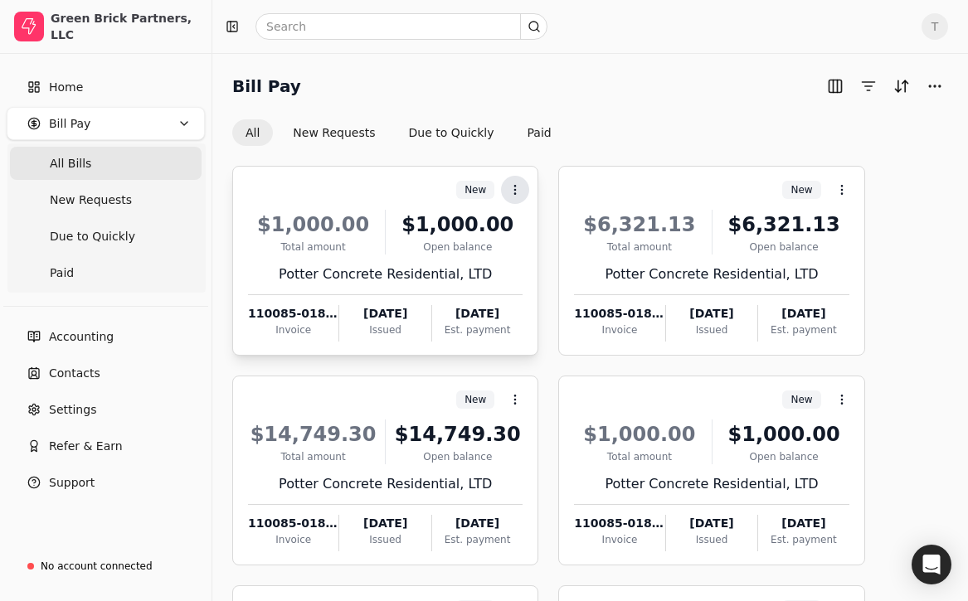
click at [517, 193] on icon at bounding box center [514, 189] width 13 height 13
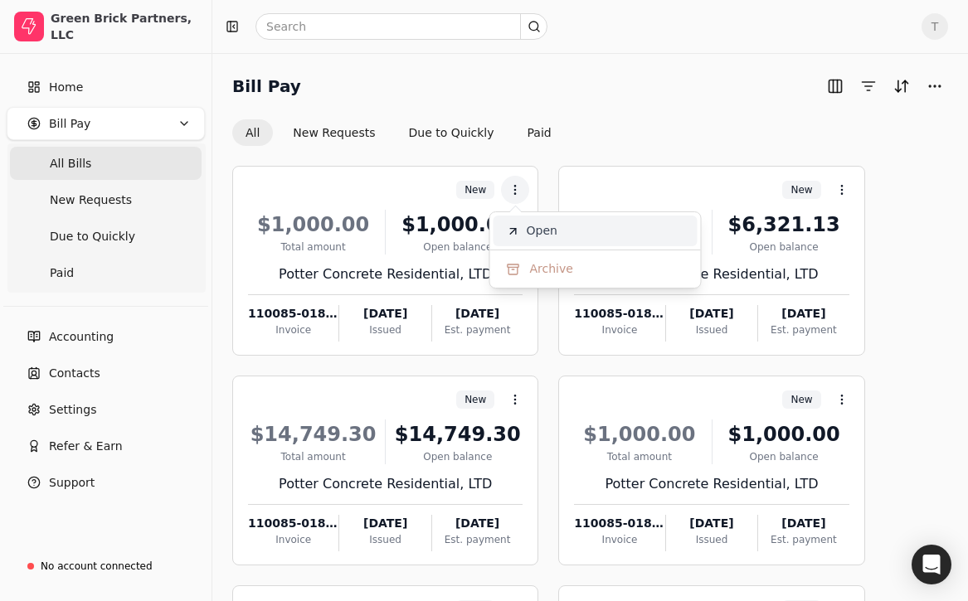
click at [517, 223] on li "Open" at bounding box center [595, 231] width 204 height 31
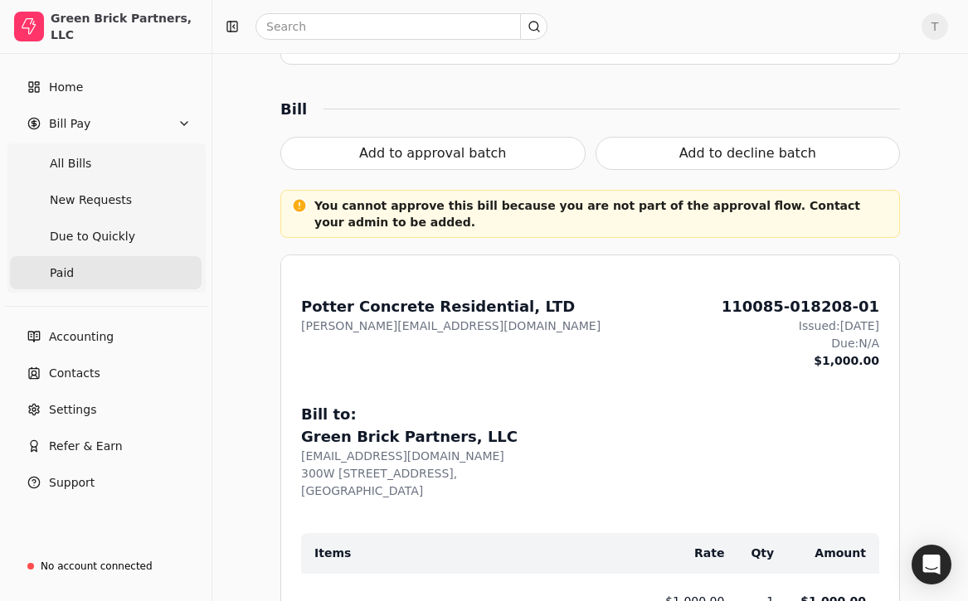
scroll to position [468, 0]
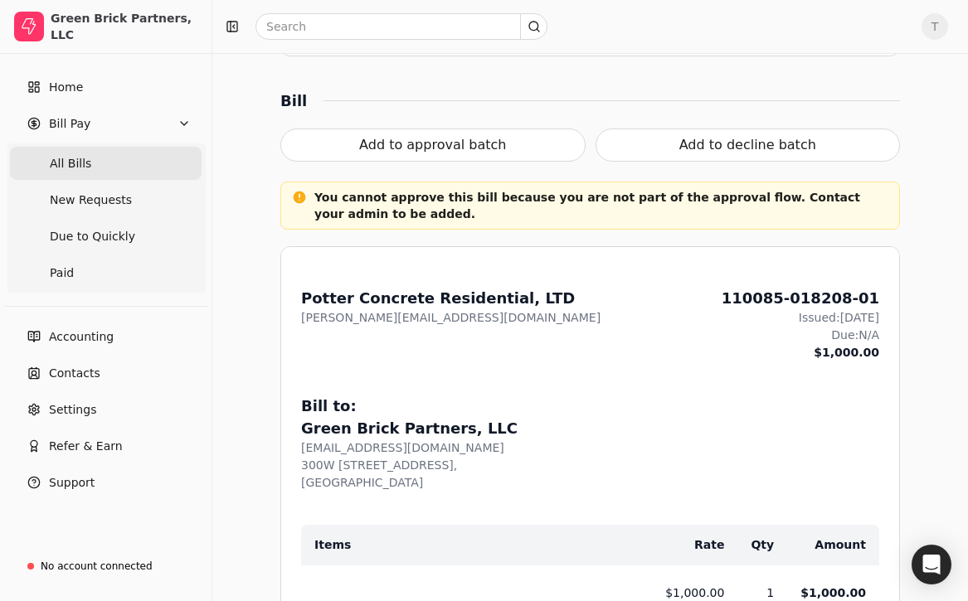
click at [129, 158] on Bills "All Bills" at bounding box center [106, 163] width 192 height 33
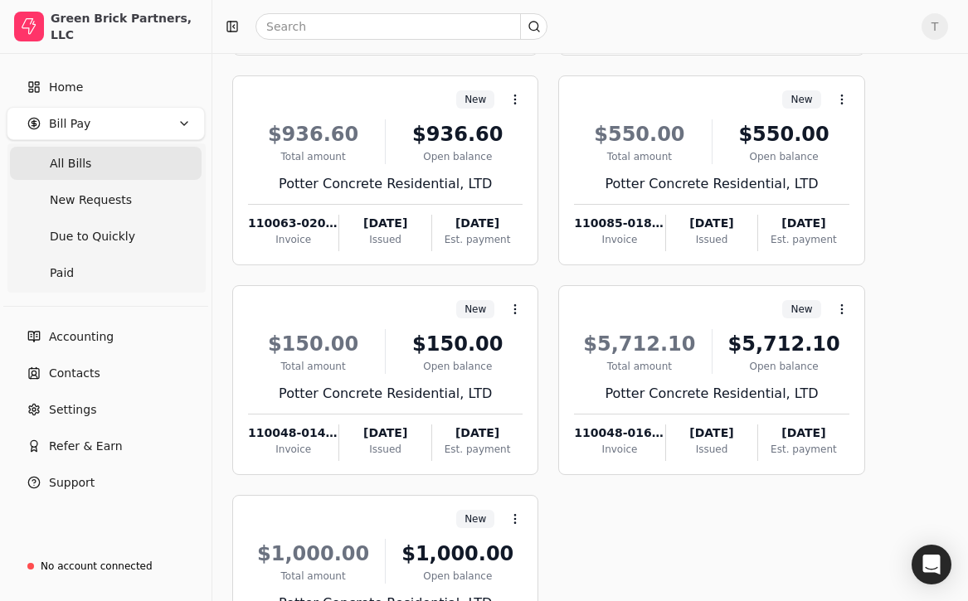
scroll to position [686, 0]
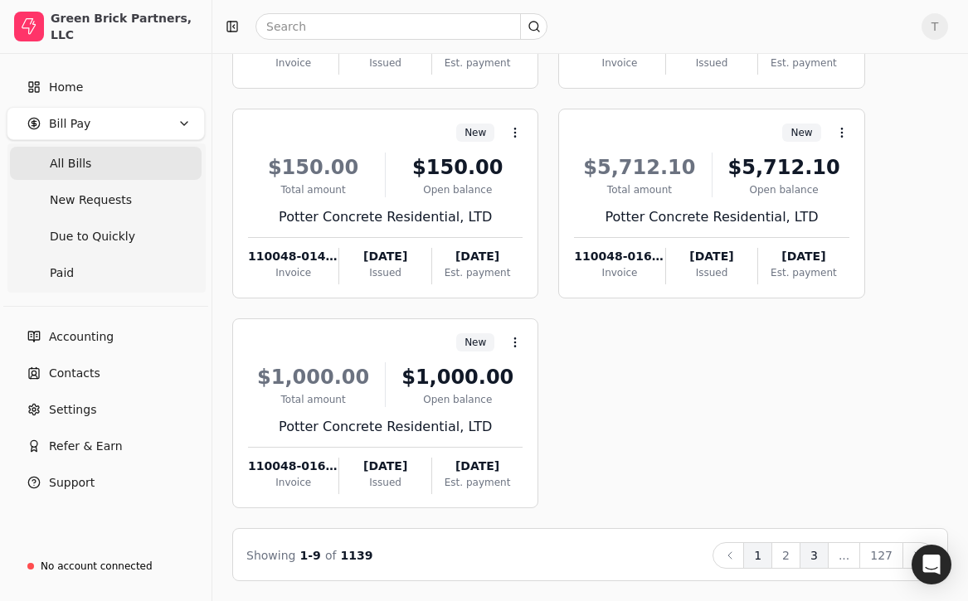
click at [814, 555] on button "3" at bounding box center [813, 555] width 29 height 27
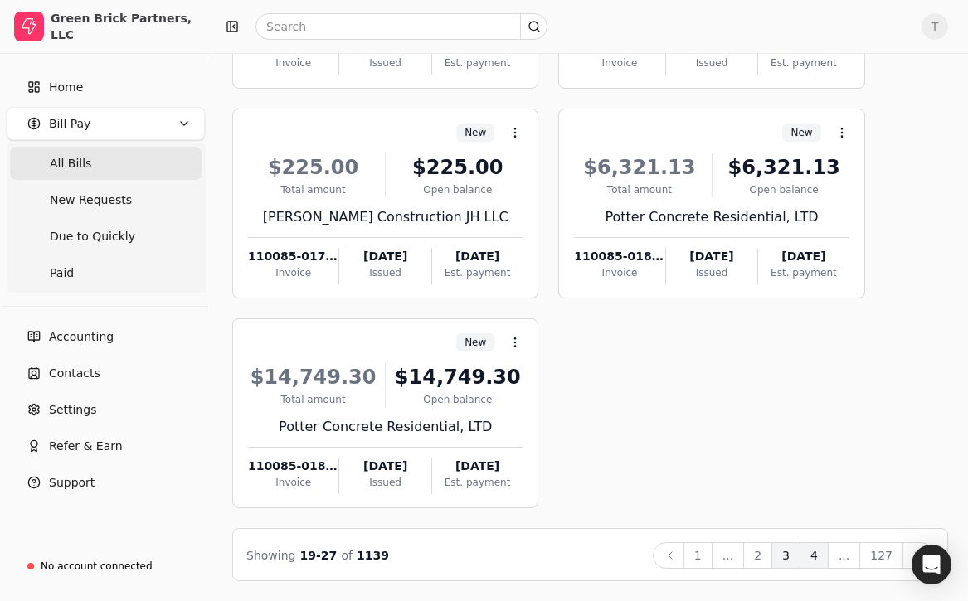
click at [822, 551] on button "4" at bounding box center [813, 555] width 29 height 27
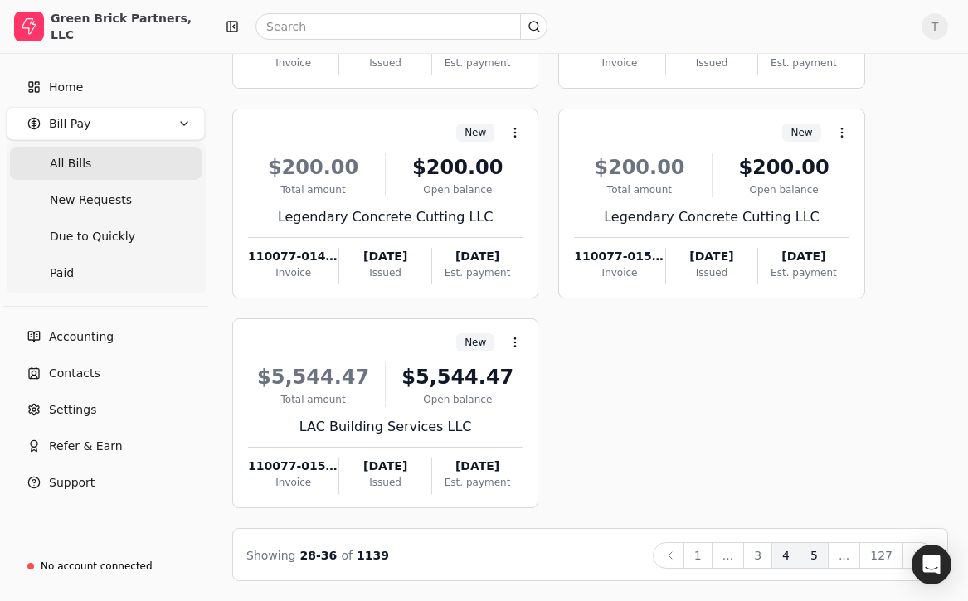
click at [820, 553] on button "5" at bounding box center [813, 555] width 29 height 27
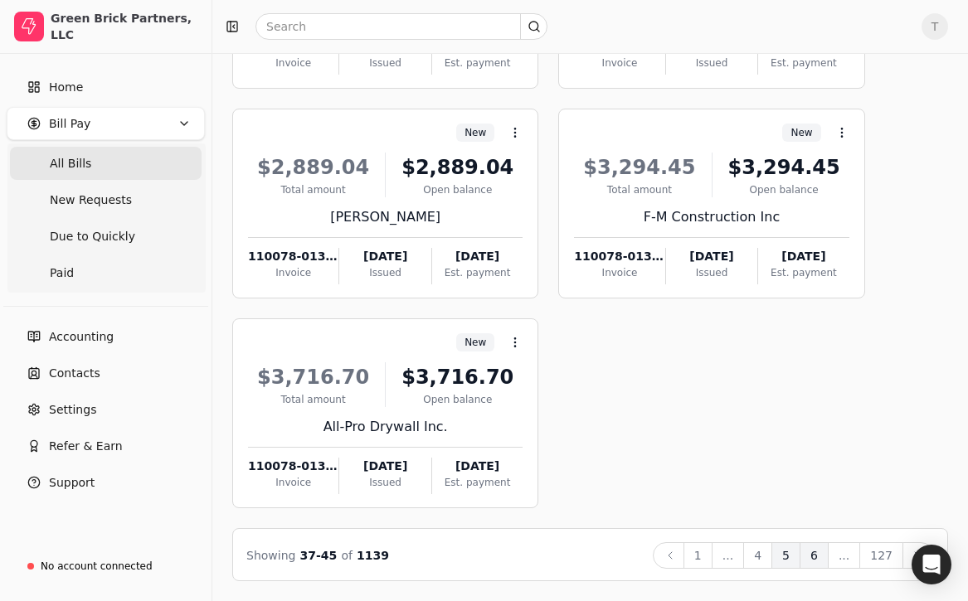
click at [823, 555] on button "6" at bounding box center [813, 555] width 29 height 27
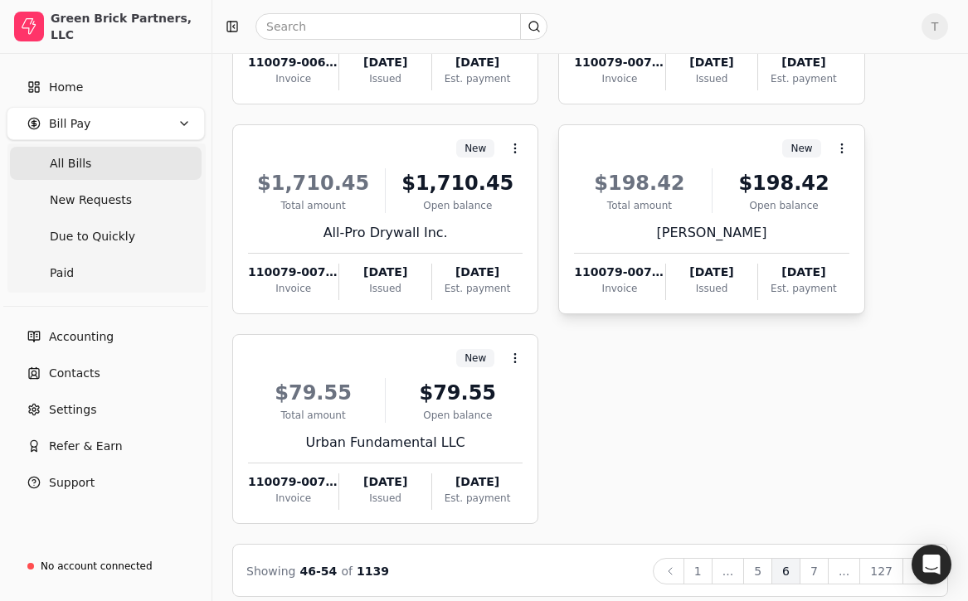
scroll to position [682, 0]
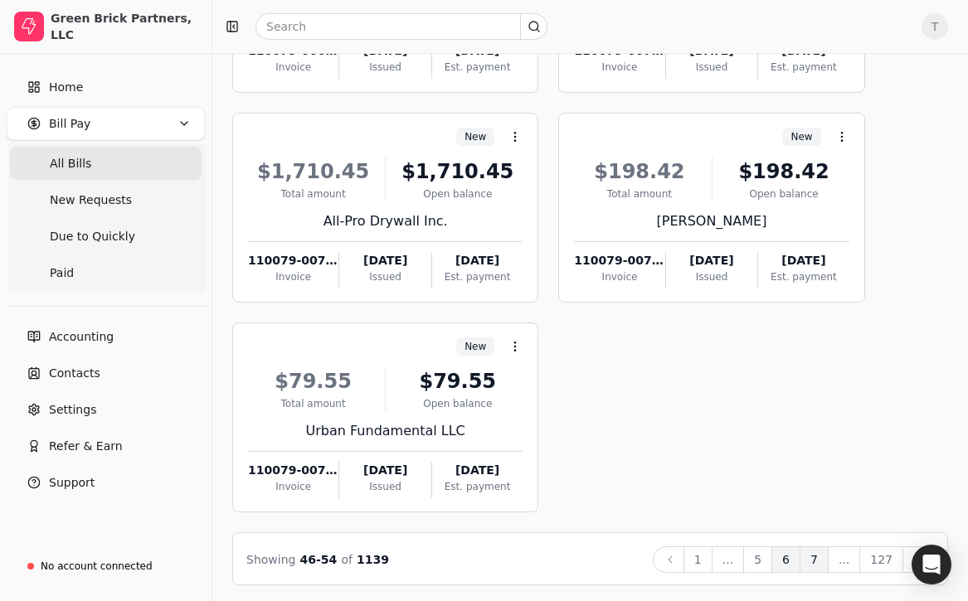
click at [822, 561] on button "7" at bounding box center [813, 559] width 29 height 27
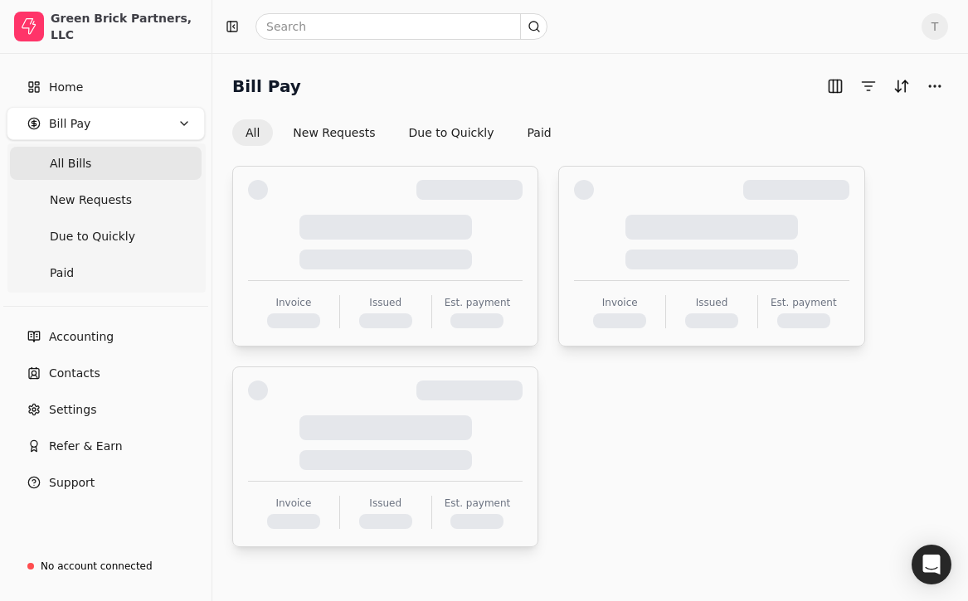
scroll to position [0, 0]
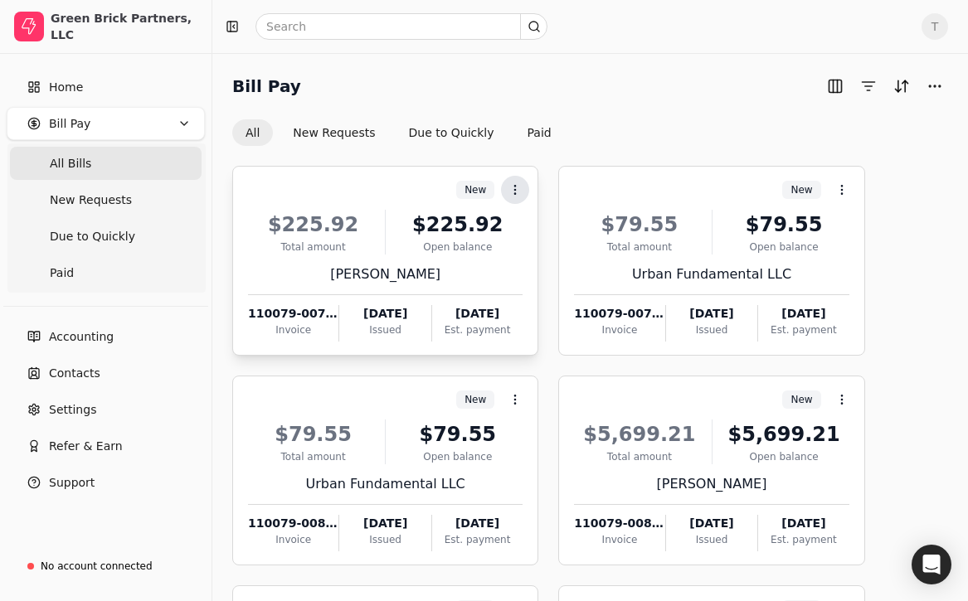
click at [516, 189] on circle at bounding box center [515, 189] width 1 height 1
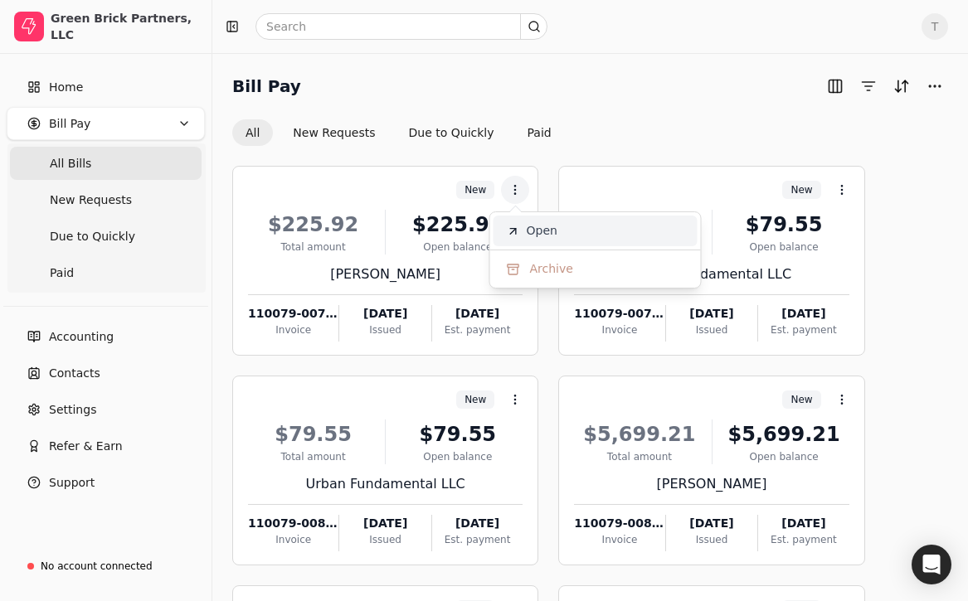
click at [529, 233] on span "Open" at bounding box center [541, 230] width 31 height 17
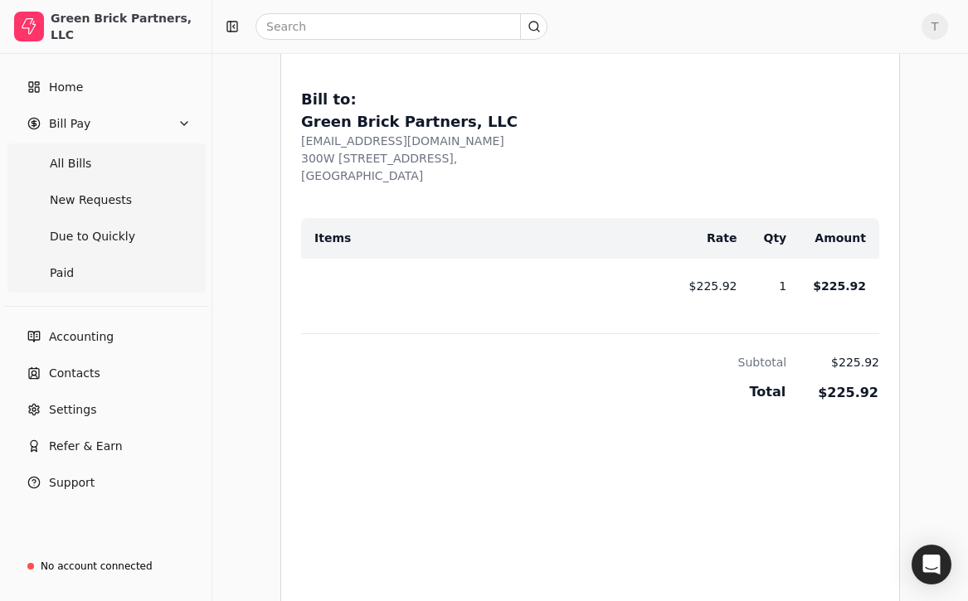
scroll to position [662, 0]
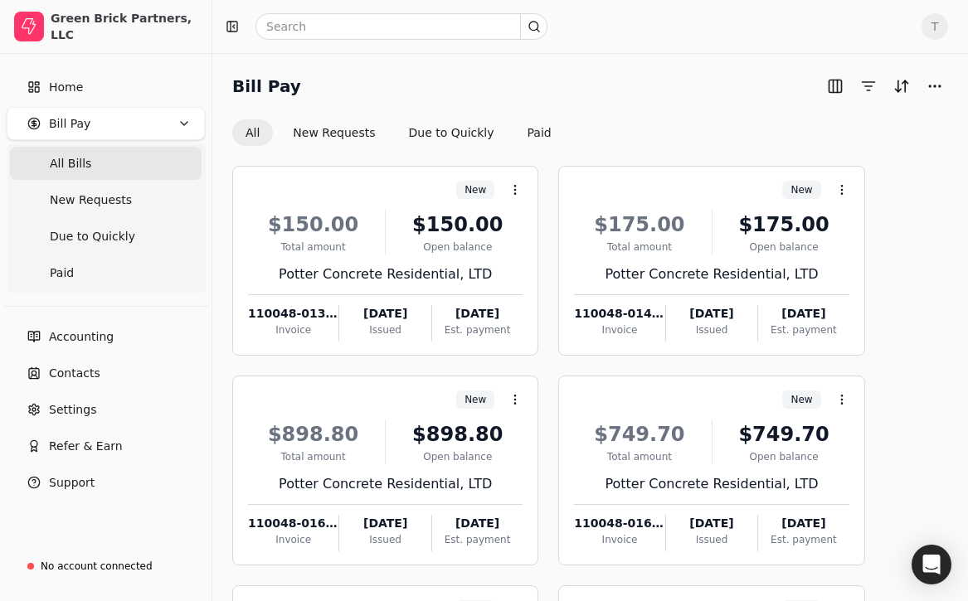
scroll to position [686, 0]
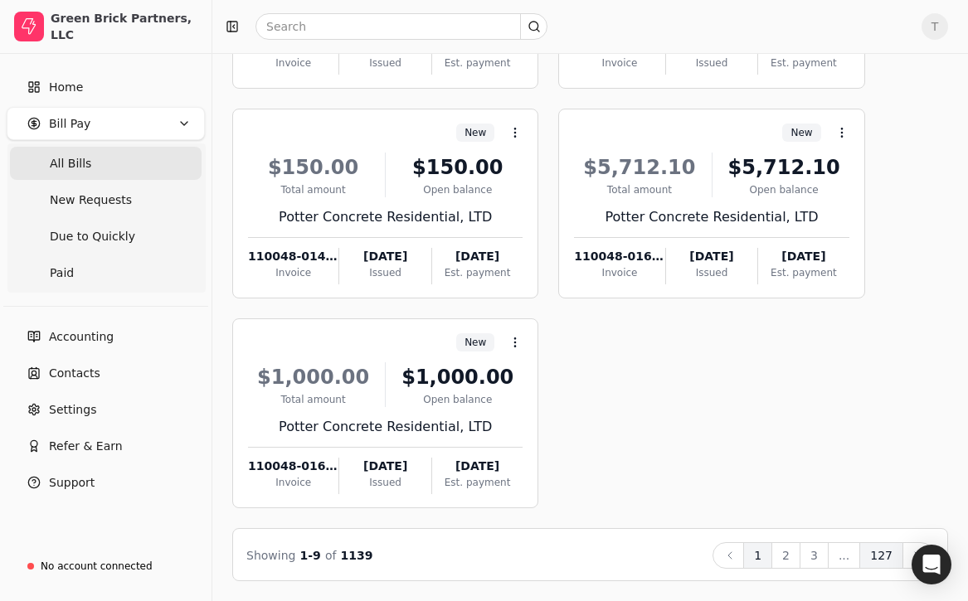
click at [866, 555] on button "127" at bounding box center [881, 555] width 44 height 27
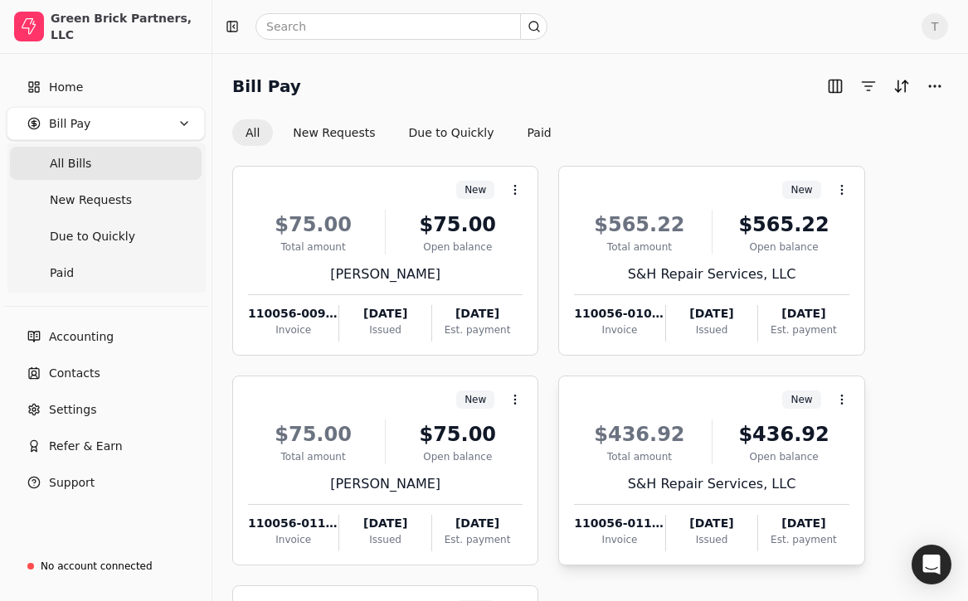
scroll to position [267, 0]
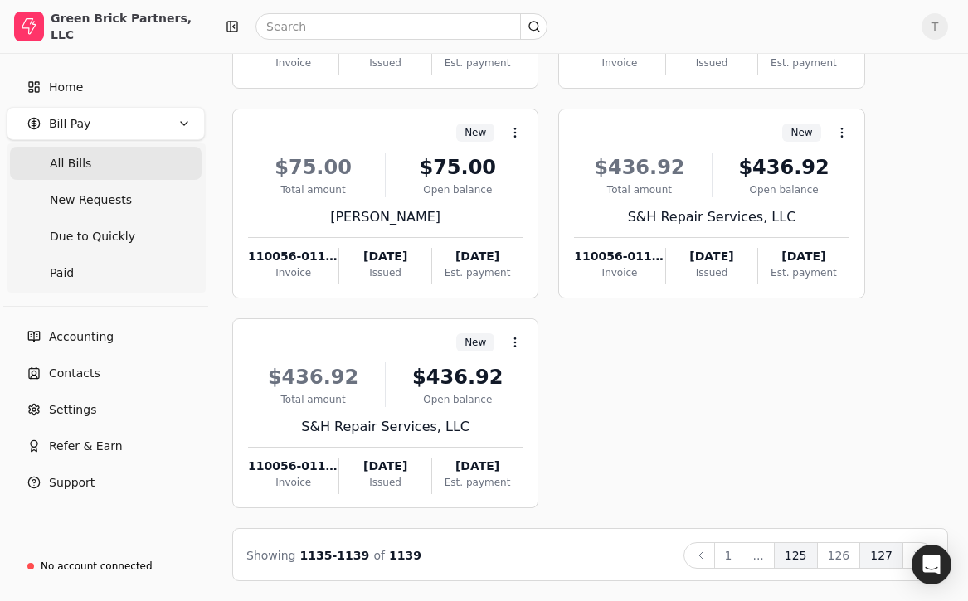
click at [809, 556] on button "125" at bounding box center [796, 555] width 44 height 27
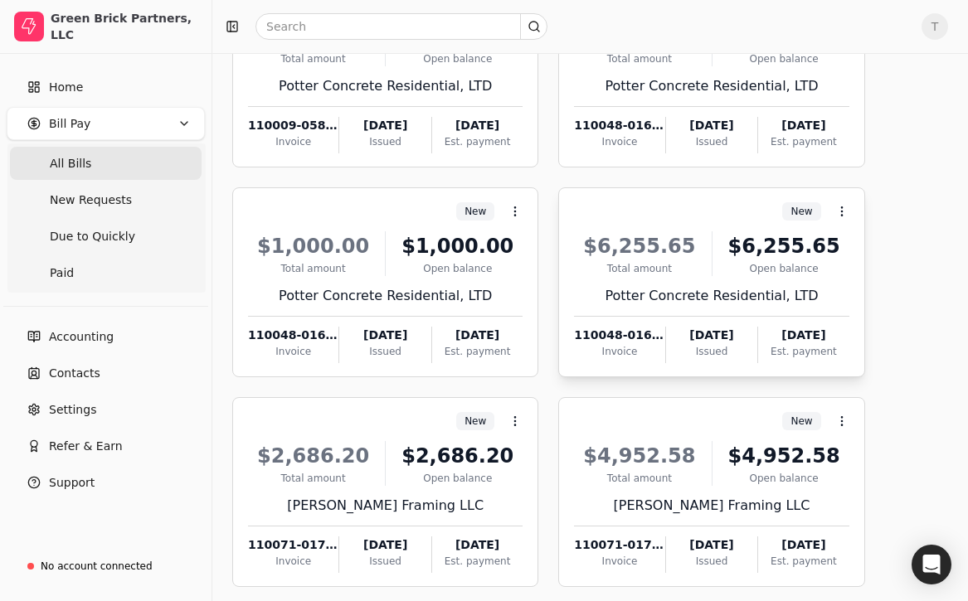
scroll to position [29, 0]
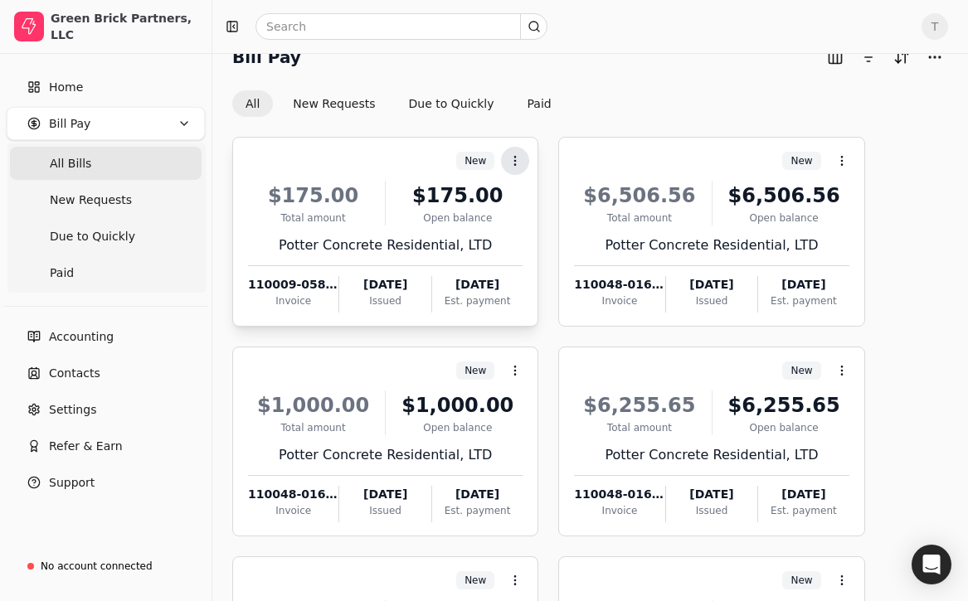
click at [515, 164] on circle at bounding box center [515, 164] width 1 height 1
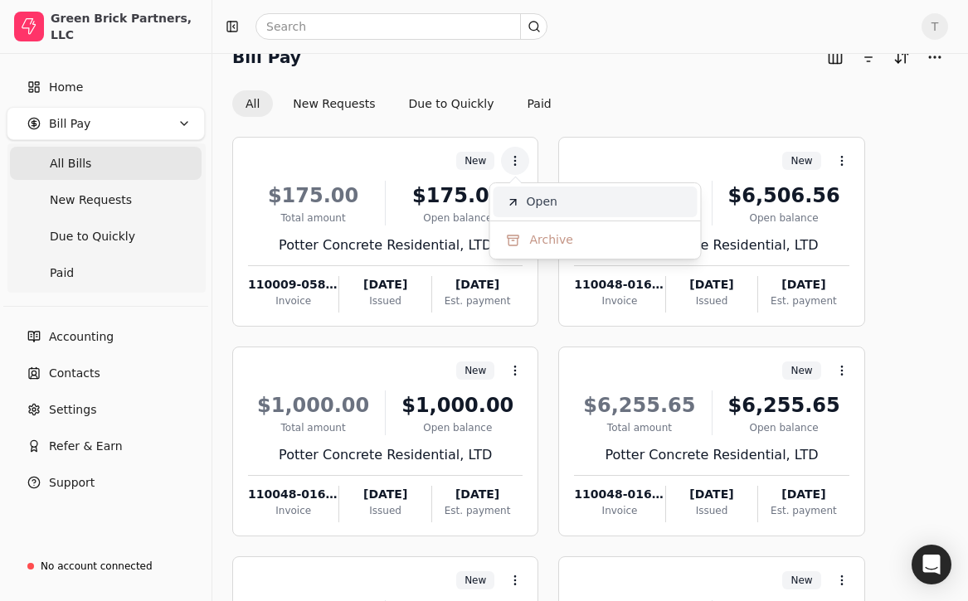
click at [533, 200] on span "Open" at bounding box center [541, 201] width 31 height 17
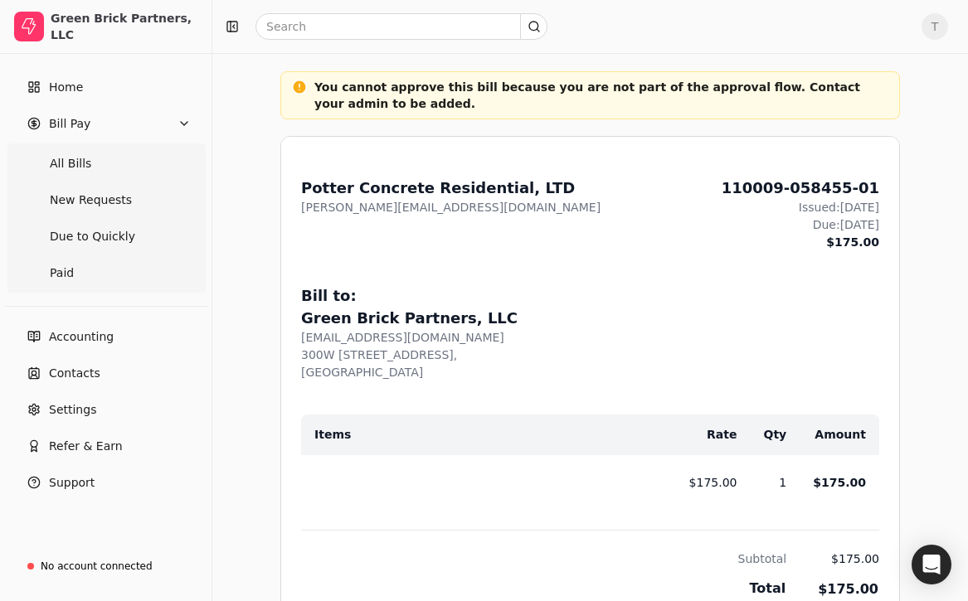
scroll to position [517, 0]
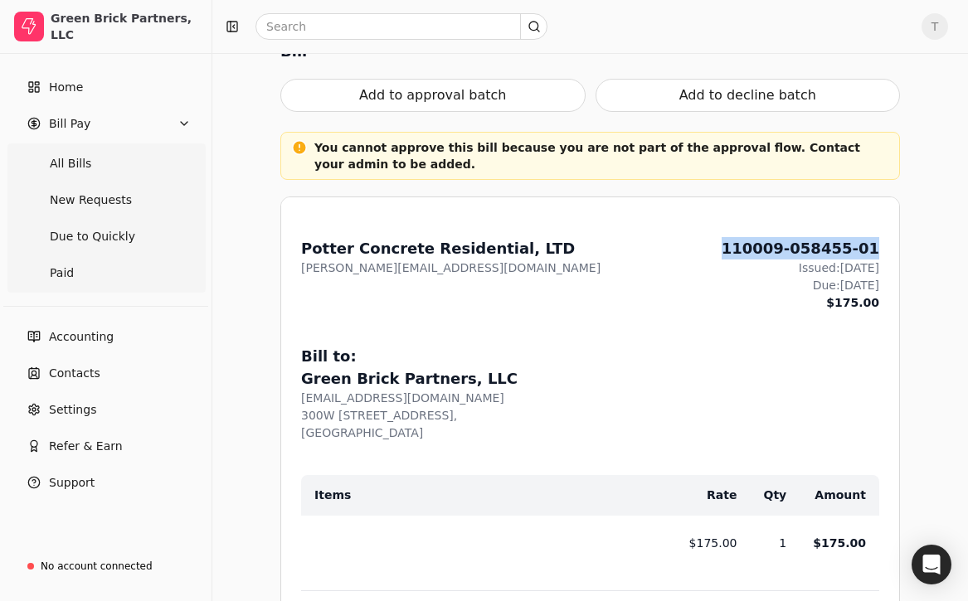
drag, startPoint x: 883, startPoint y: 245, endPoint x: 729, endPoint y: 230, distance: 154.9
click at [729, 230] on div "From: Potter Concrete Residential, LTD [PERSON_NAME][EMAIL_ADDRESS][DOMAIN_NAME…" at bounding box center [590, 593] width 618 height 792
copy div "110009-058455-01"
click at [133, 163] on Bills "All Bills" at bounding box center [106, 163] width 192 height 33
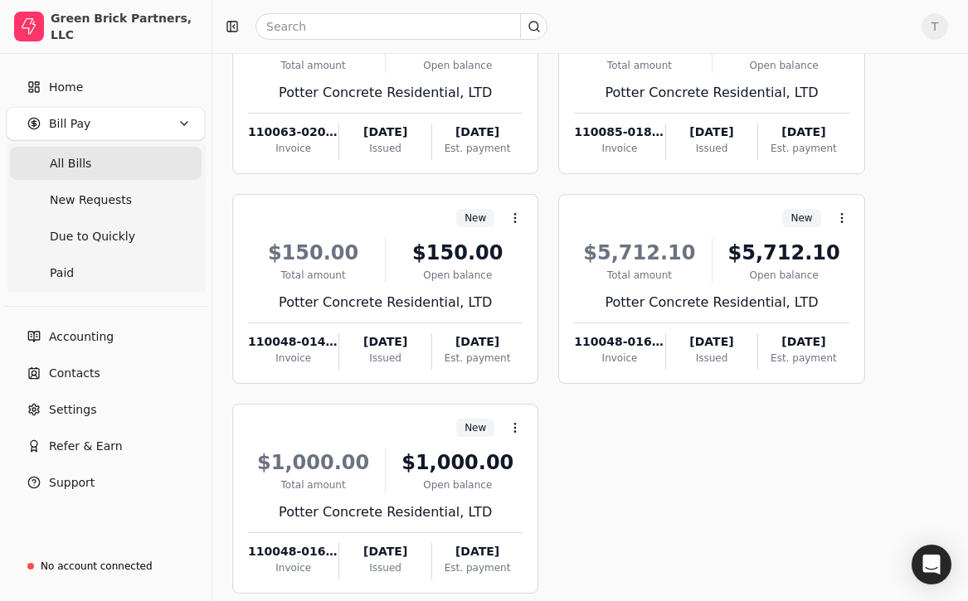
scroll to position [686, 0]
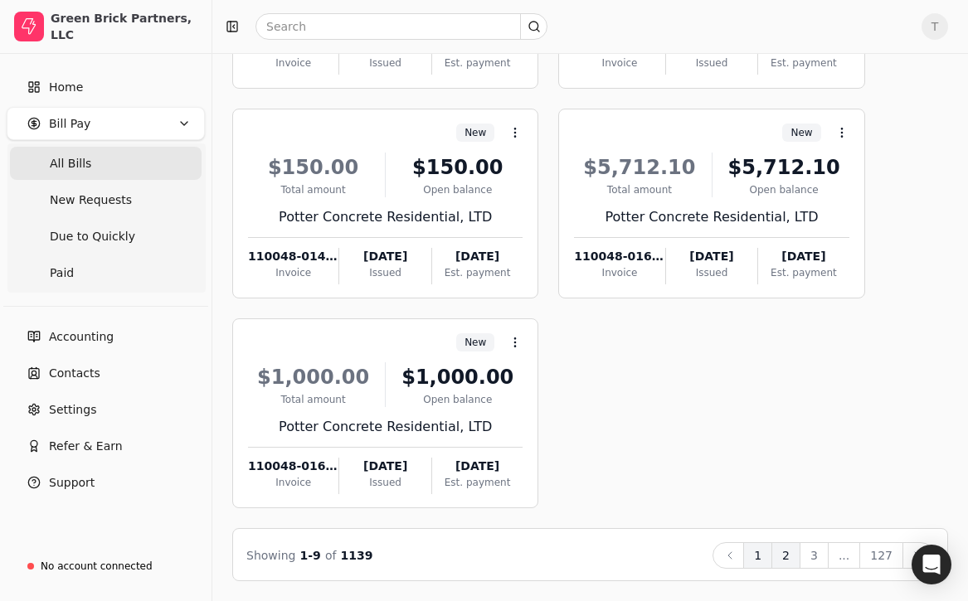
click at [794, 558] on button "2" at bounding box center [785, 555] width 29 height 27
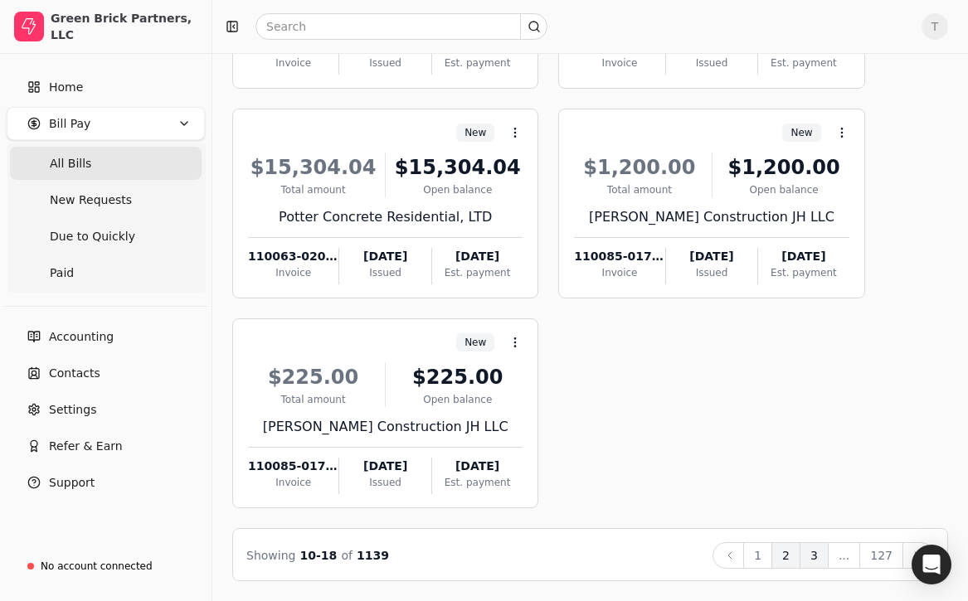
click at [828, 559] on button "3" at bounding box center [813, 555] width 29 height 27
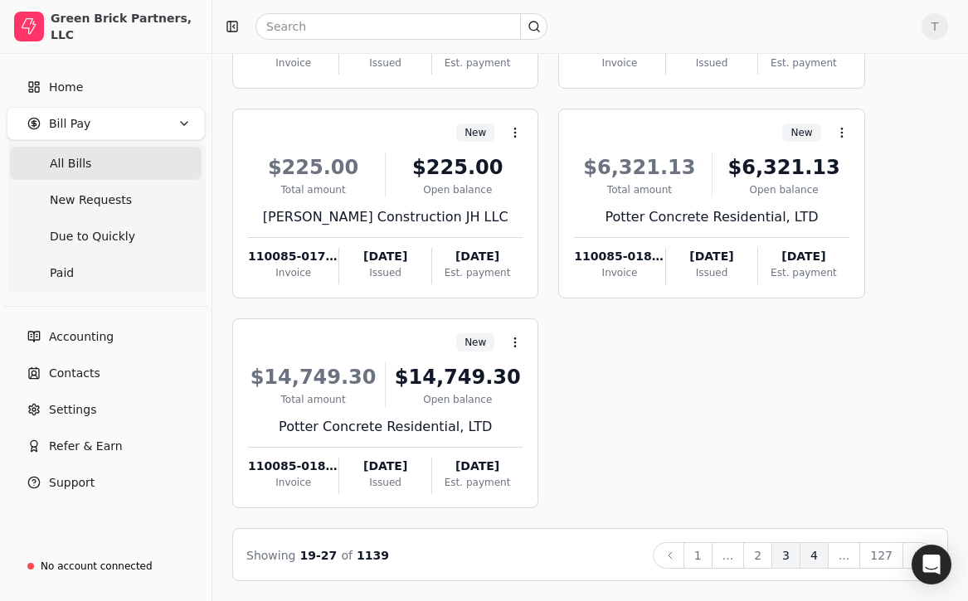
click at [820, 555] on button "4" at bounding box center [813, 555] width 29 height 27
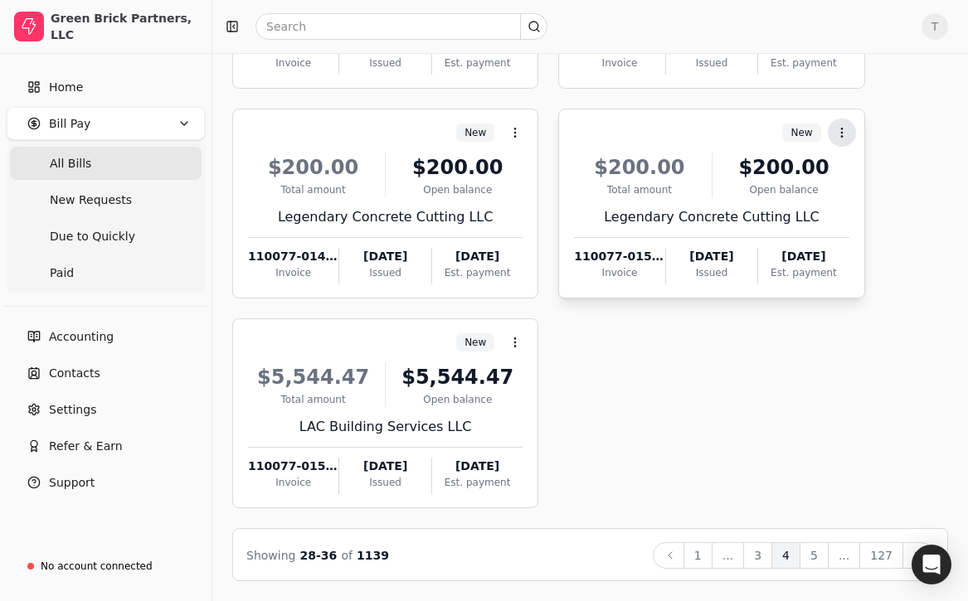
click at [842, 133] on icon at bounding box center [841, 132] width 13 height 13
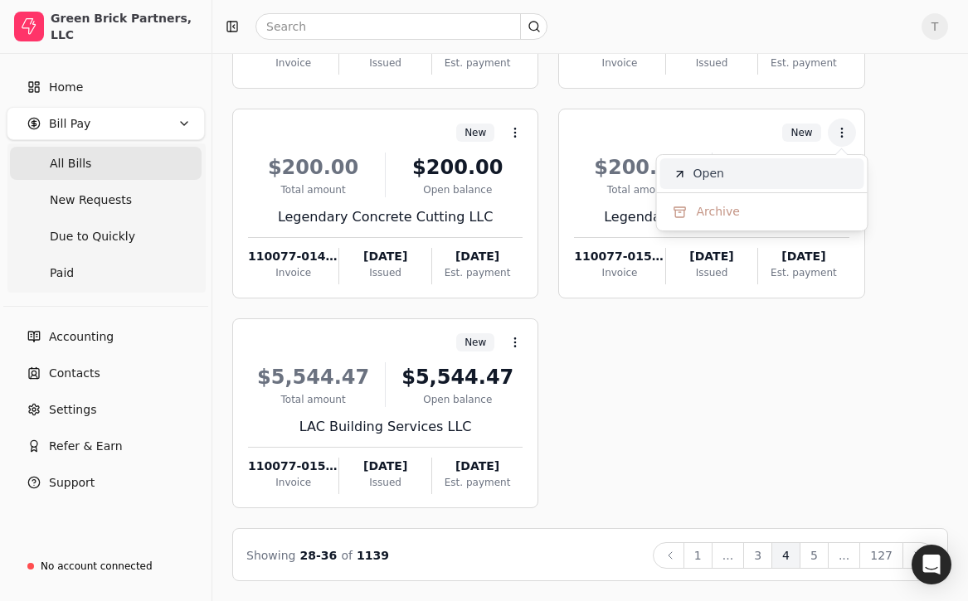
click at [839, 167] on li "Open" at bounding box center [762, 173] width 204 height 31
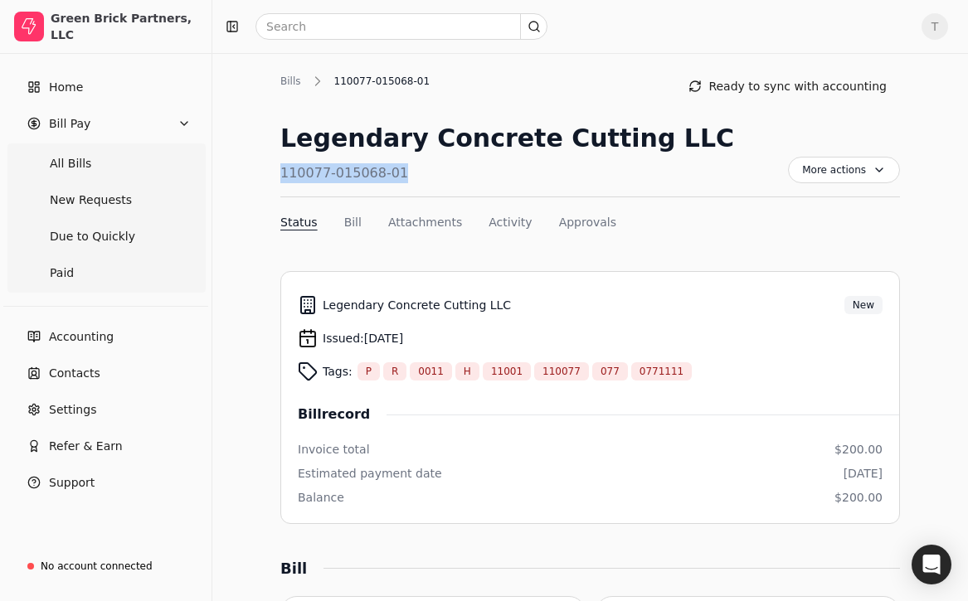
drag, startPoint x: 466, startPoint y: 177, endPoint x: 268, endPoint y: 174, distance: 198.2
copy div "110077-015068-01"
click at [96, 347] on link "Accounting" at bounding box center [106, 336] width 198 height 33
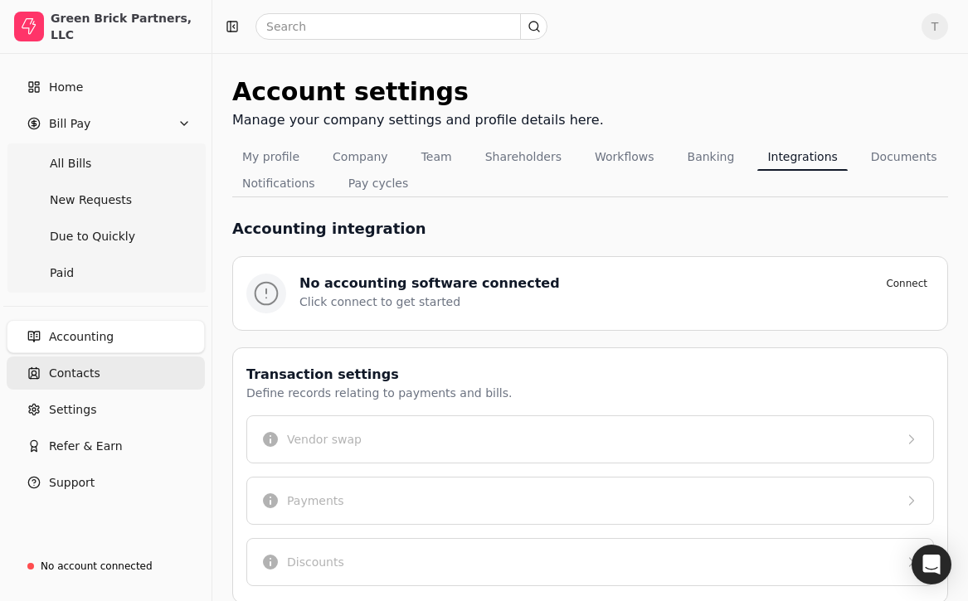
click at [99, 386] on link "Contacts" at bounding box center [106, 373] width 198 height 33
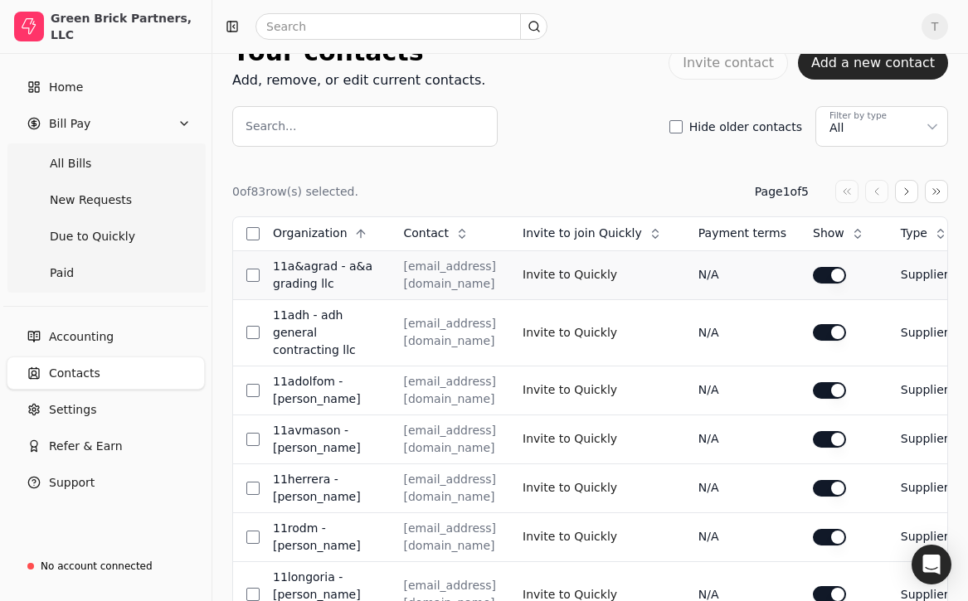
scroll to position [0, 182]
